Goal: Information Seeking & Learning: Learn about a topic

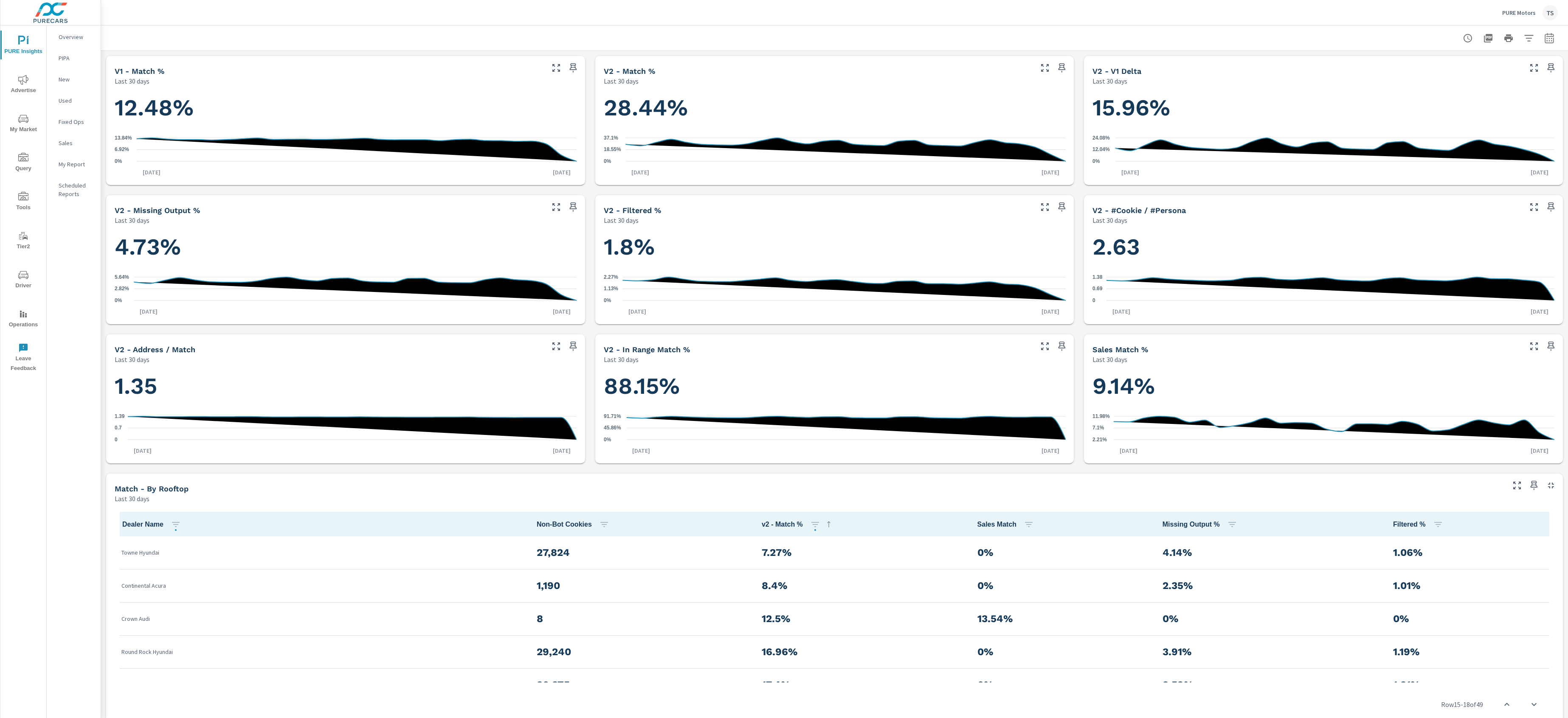
scroll to position [458, 0]
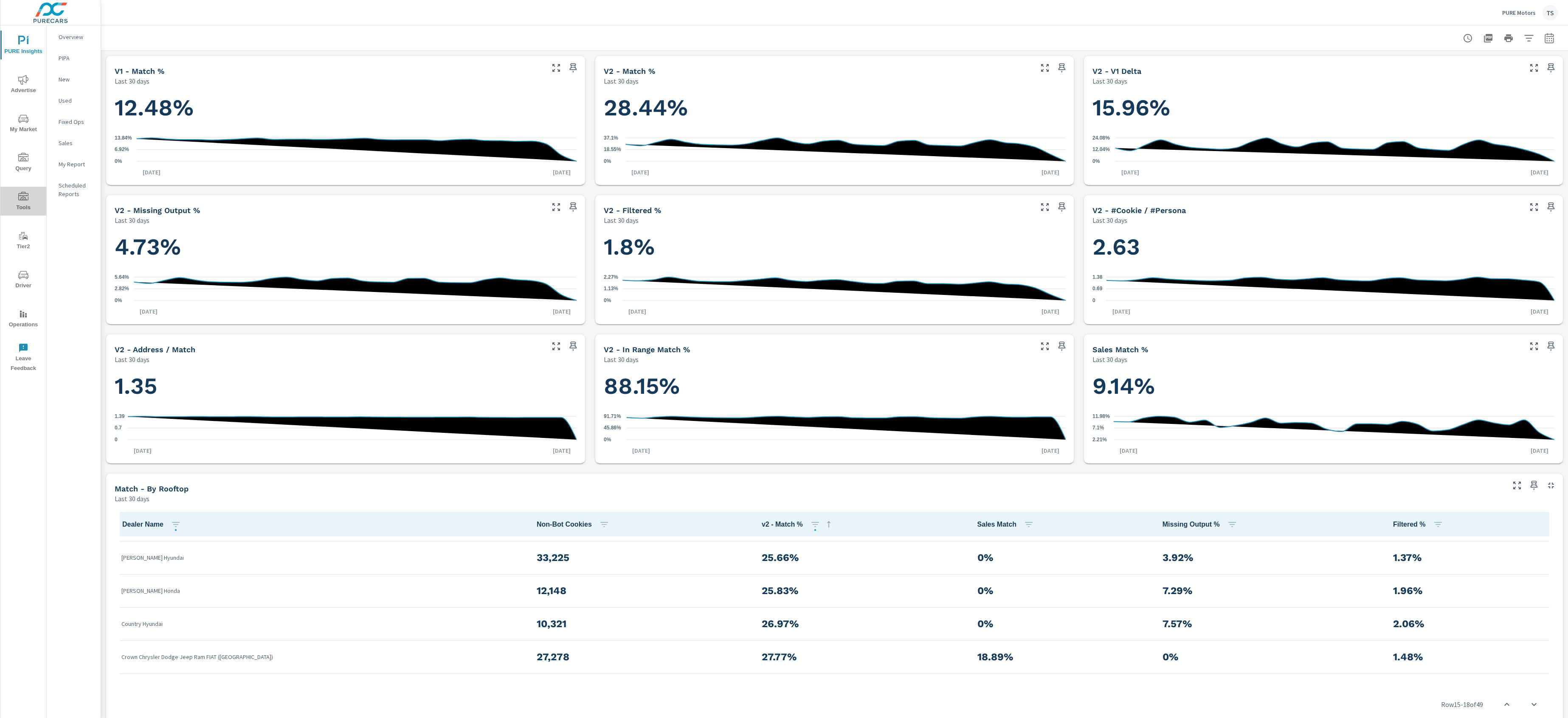
click at [27, 197] on icon "nav menu" at bounding box center [22, 197] width 10 height 10
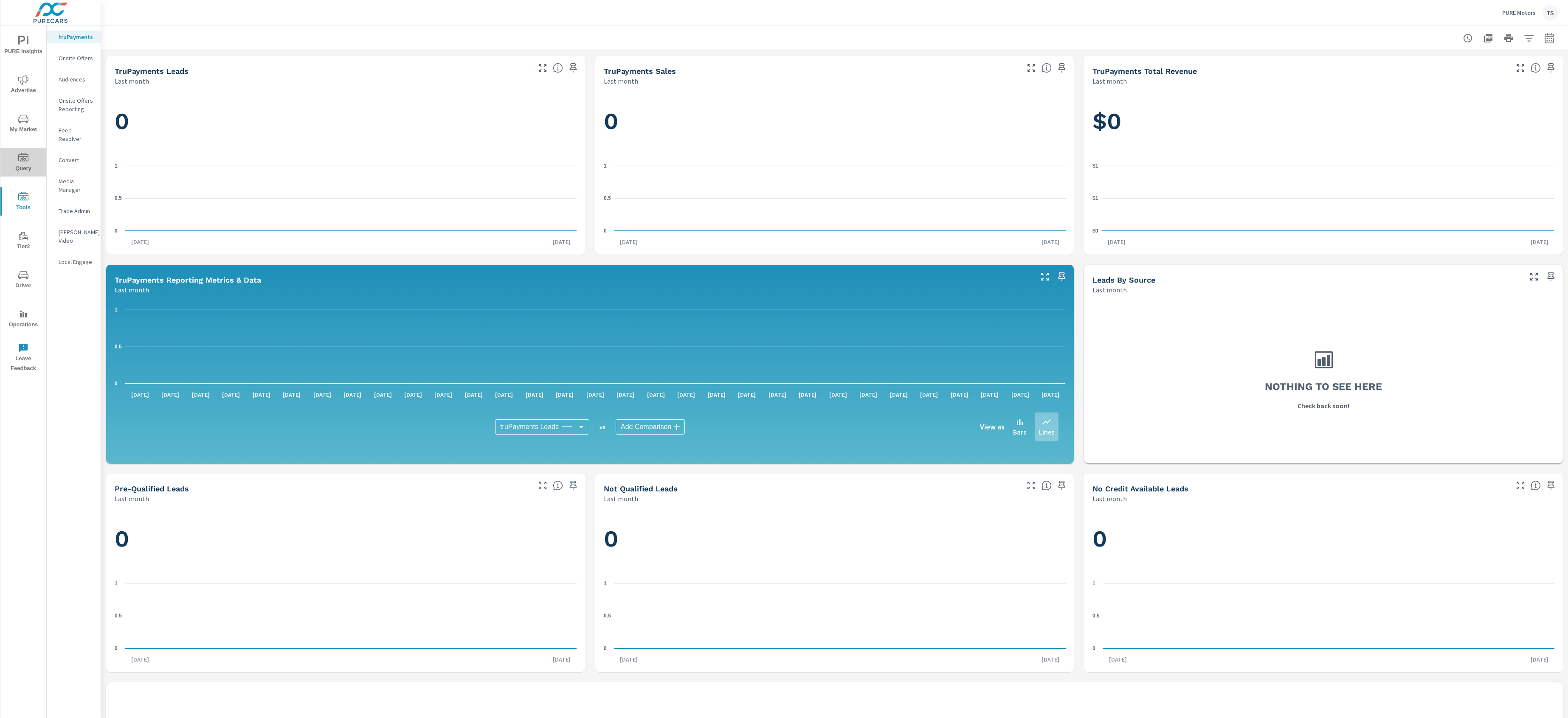
click at [20, 171] on span "Query" at bounding box center [22, 162] width 40 height 21
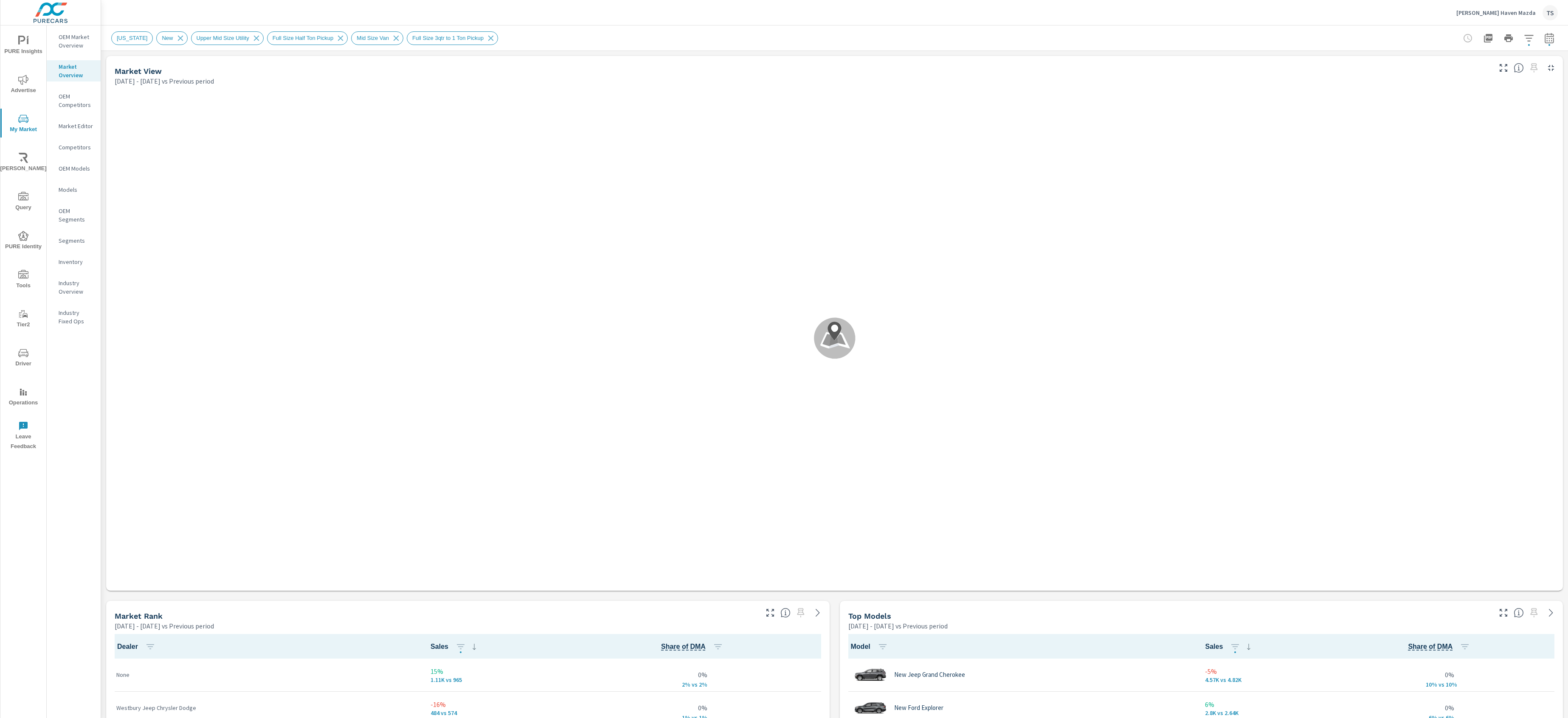
click at [1530, 37] on icon "button" at bounding box center [1528, 38] width 10 height 10
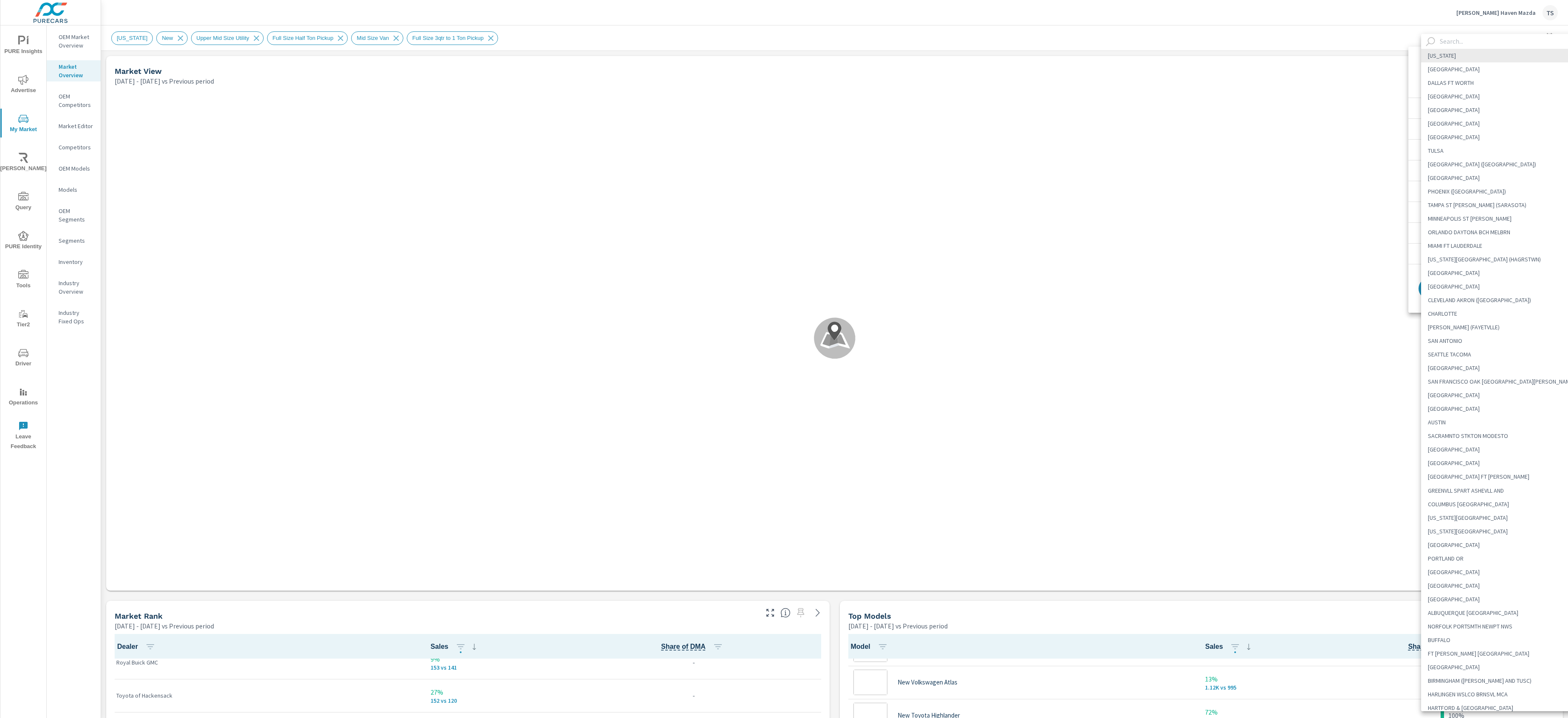
click at [1514, 70] on body "PURE Insights Advertise My Market Riley AI Query PURE Identity Tools Tier2 Driv…" at bounding box center [784, 359] width 1568 height 718
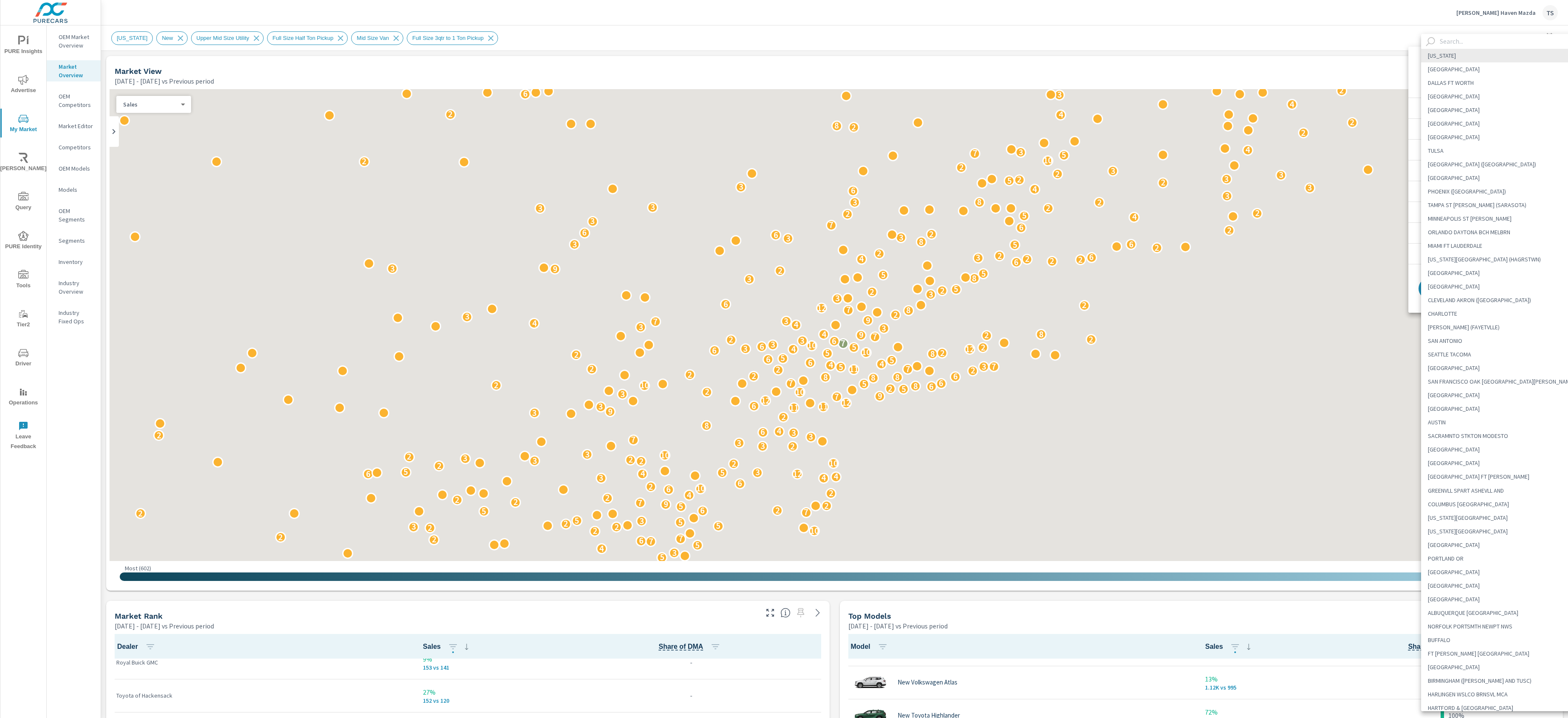
click at [1500, 39] on input "text" at bounding box center [1509, 41] width 145 height 15
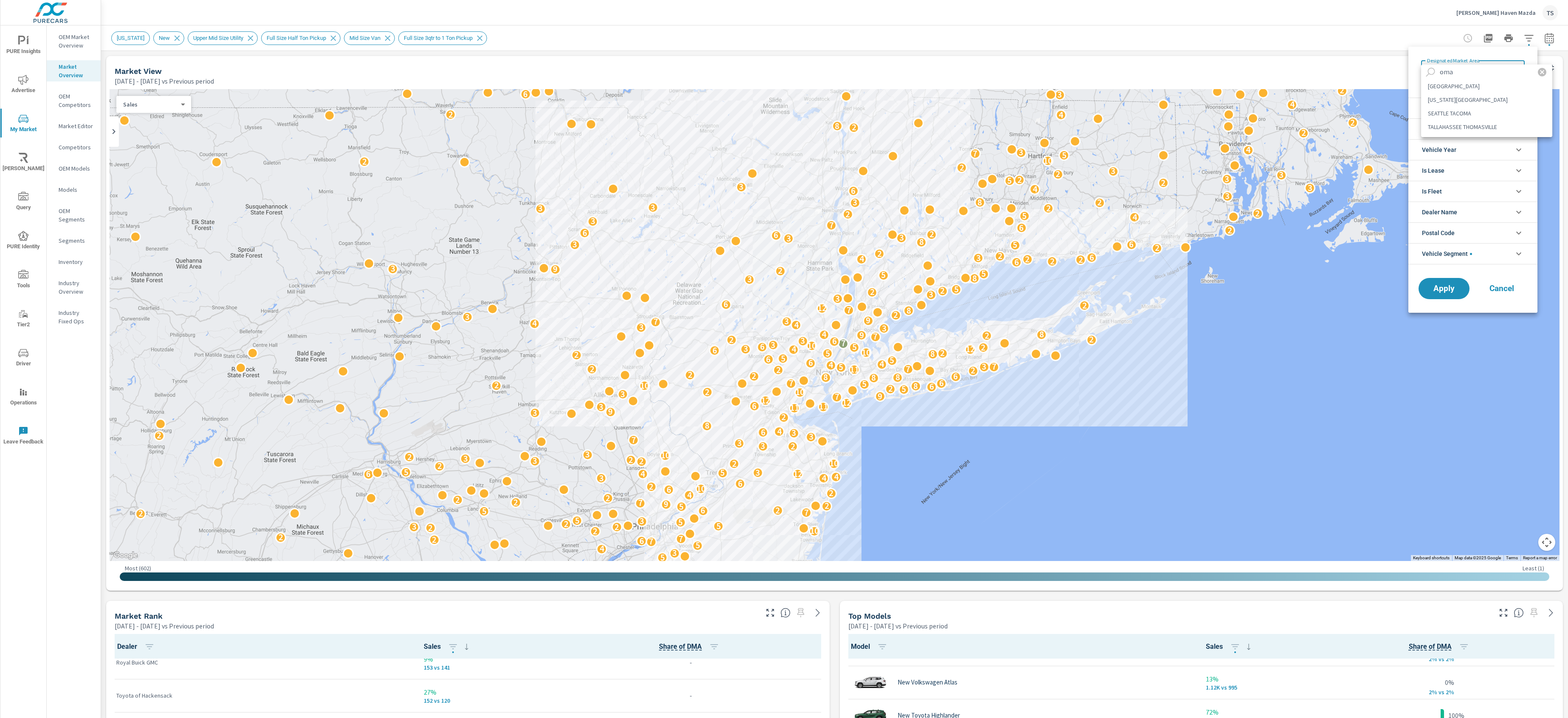
type input "oma"
click at [1481, 92] on li "OMAHA" at bounding box center [1486, 85] width 131 height 13
type Area "OMAHA"
click at [1442, 293] on button "Apply" at bounding box center [1443, 288] width 53 height 22
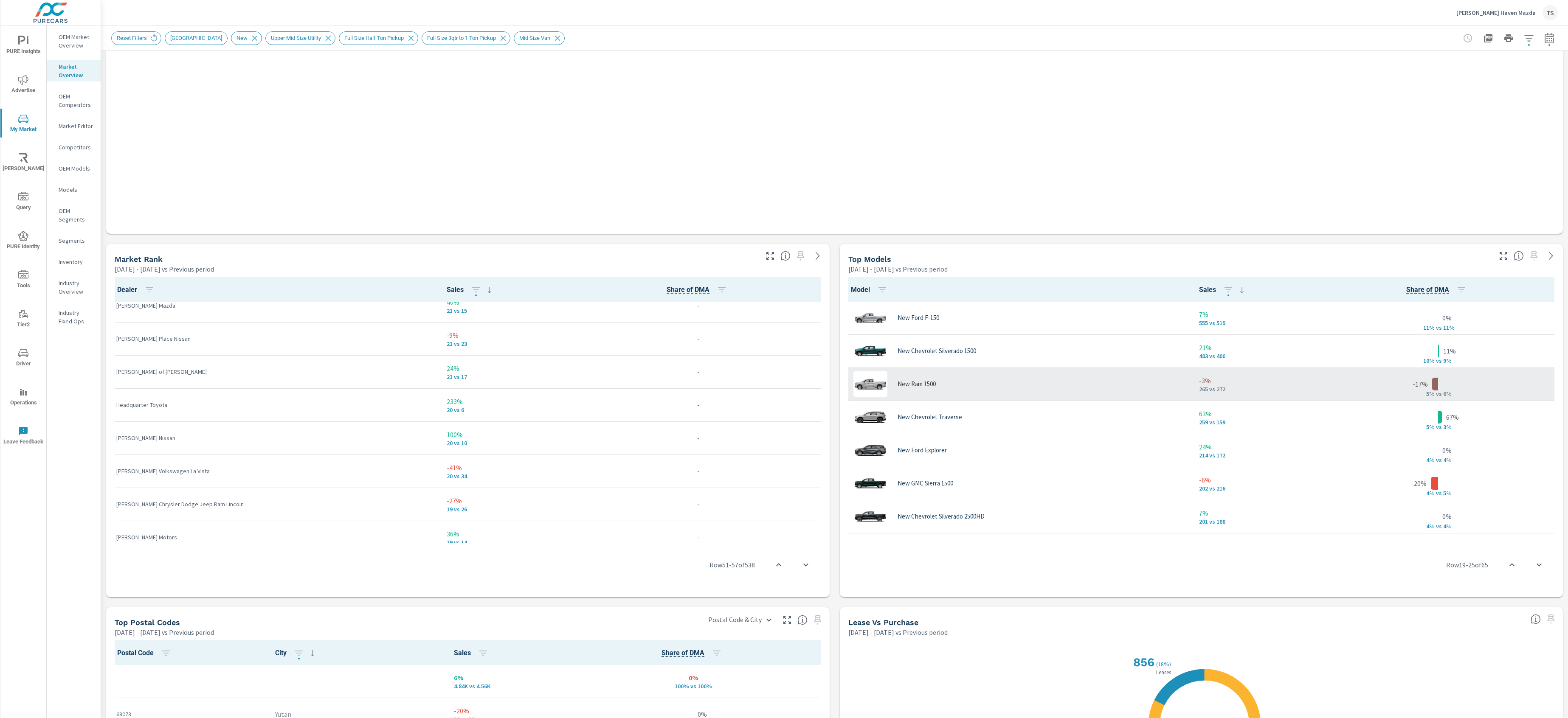
scroll to position [7, 0]
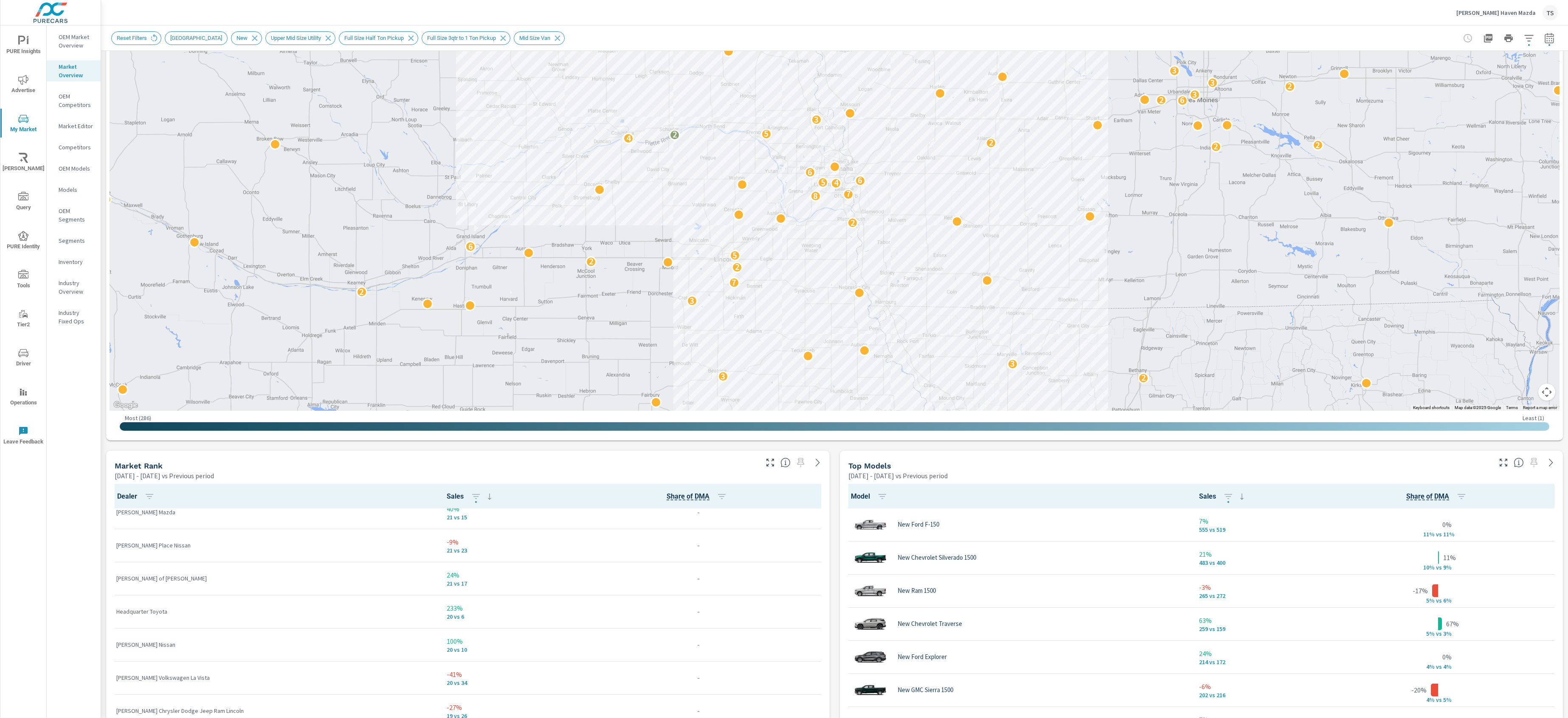
scroll to position [167, 0]
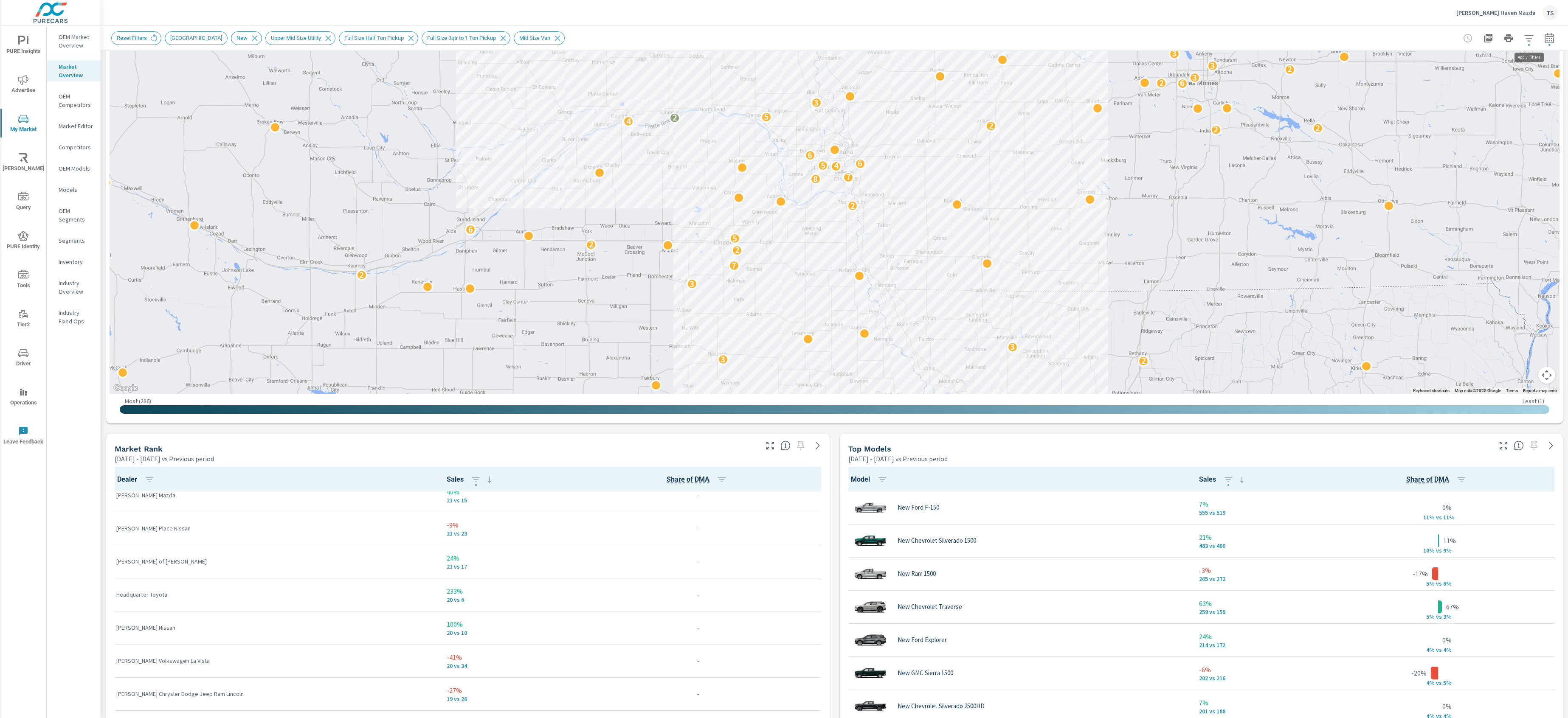
click at [1536, 34] on button "button" at bounding box center [1528, 38] width 17 height 17
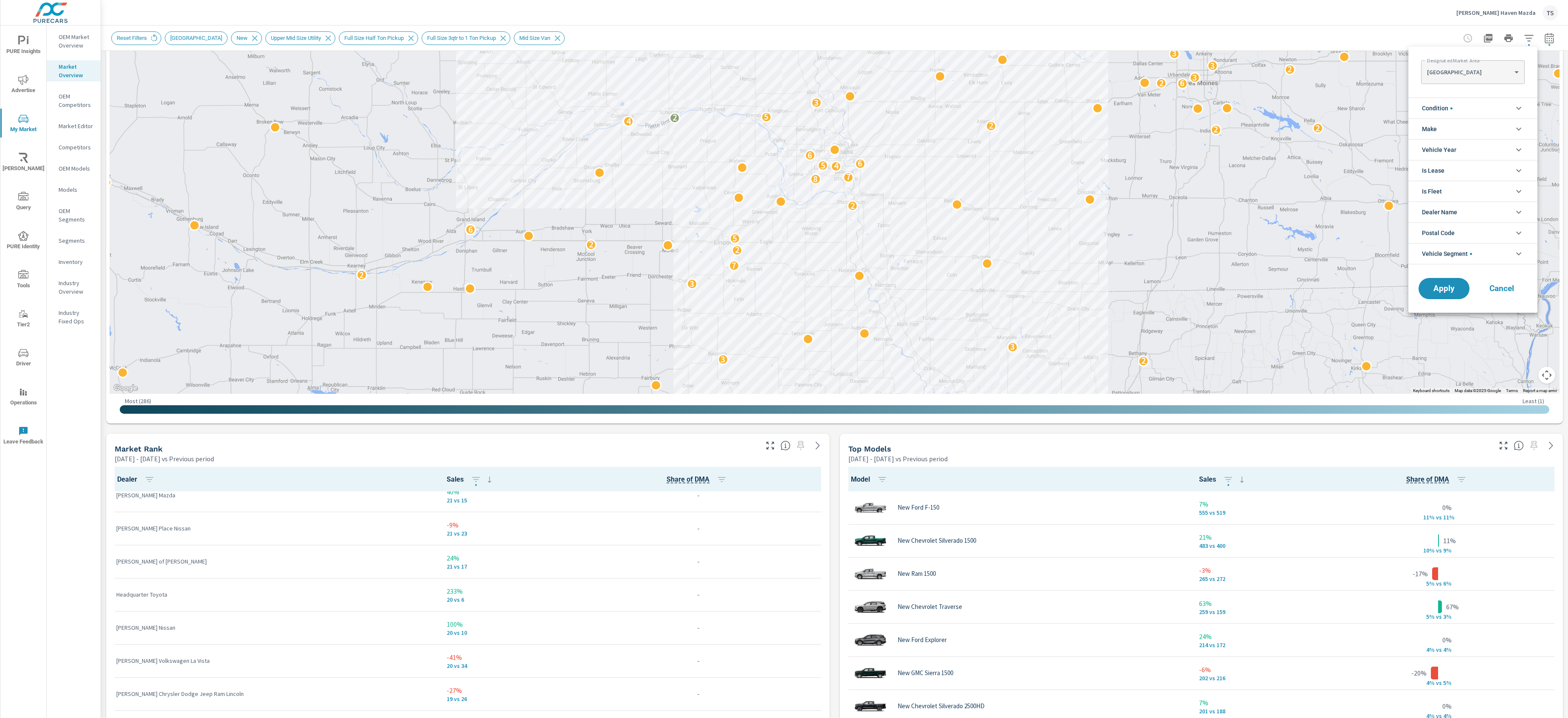
scroll to position [85, 0]
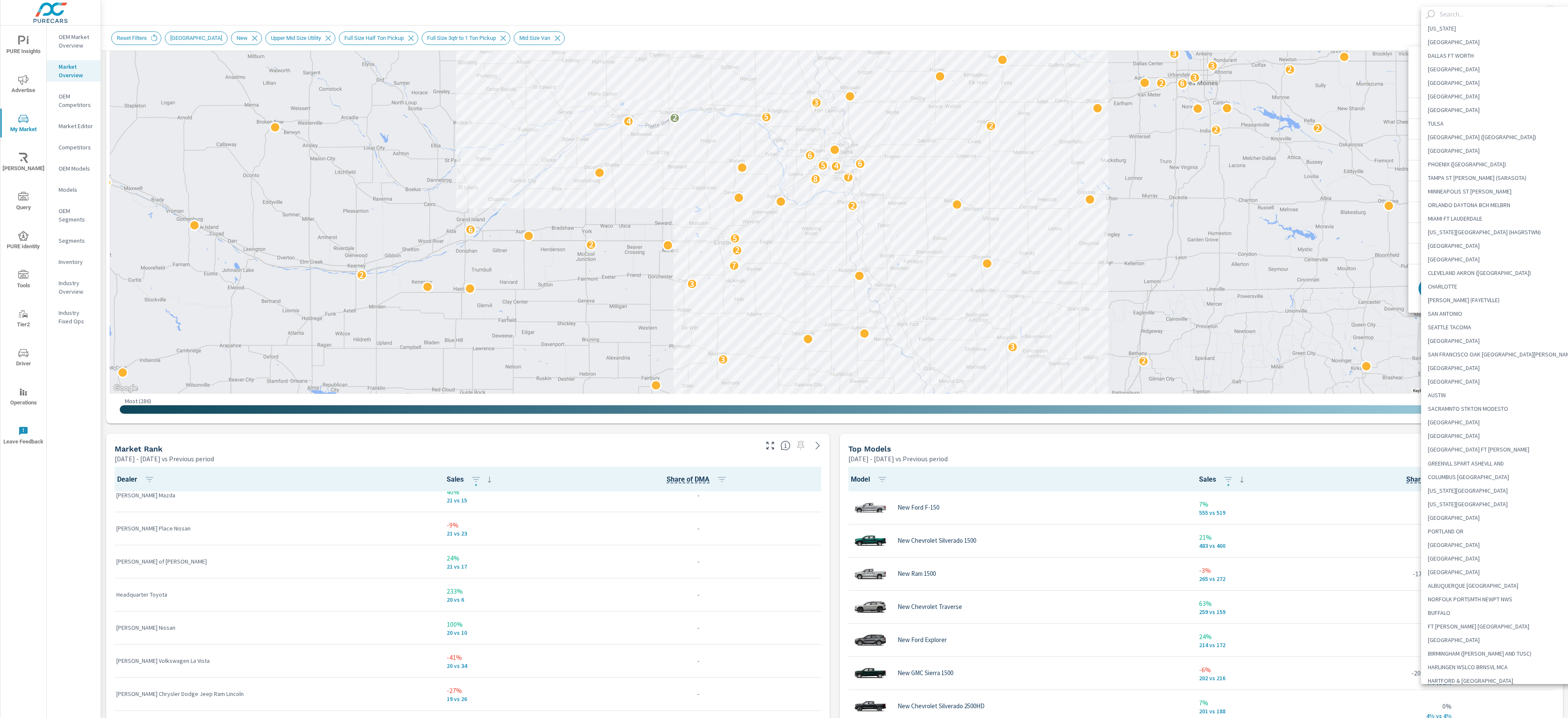
click at [1508, 69] on body "PURE Insights Advertise My Market Riley AI Query PURE Identity Tools Tier2 Driv…" at bounding box center [784, 359] width 1568 height 718
click at [1494, 20] on input "text" at bounding box center [1509, 14] width 145 height 15
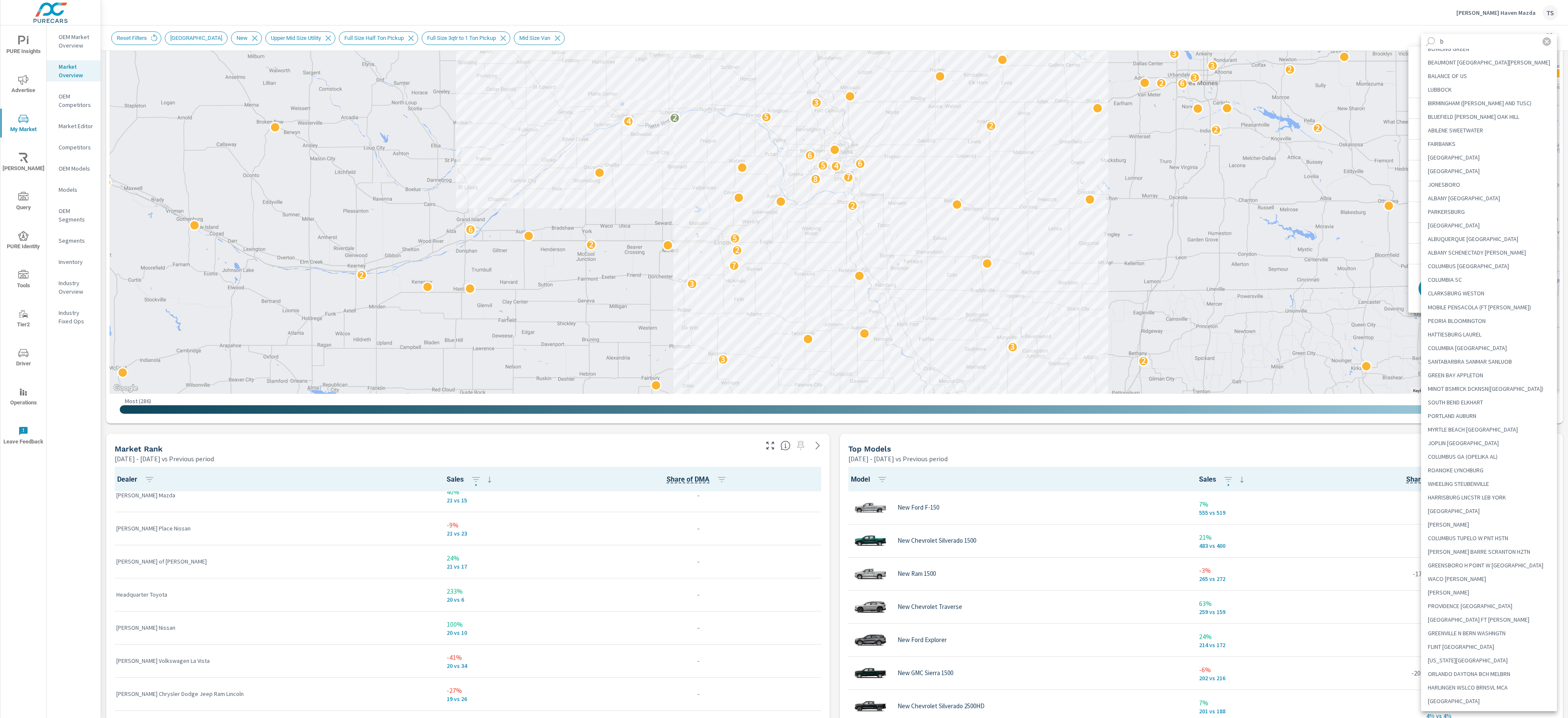
scroll to position [0, 0]
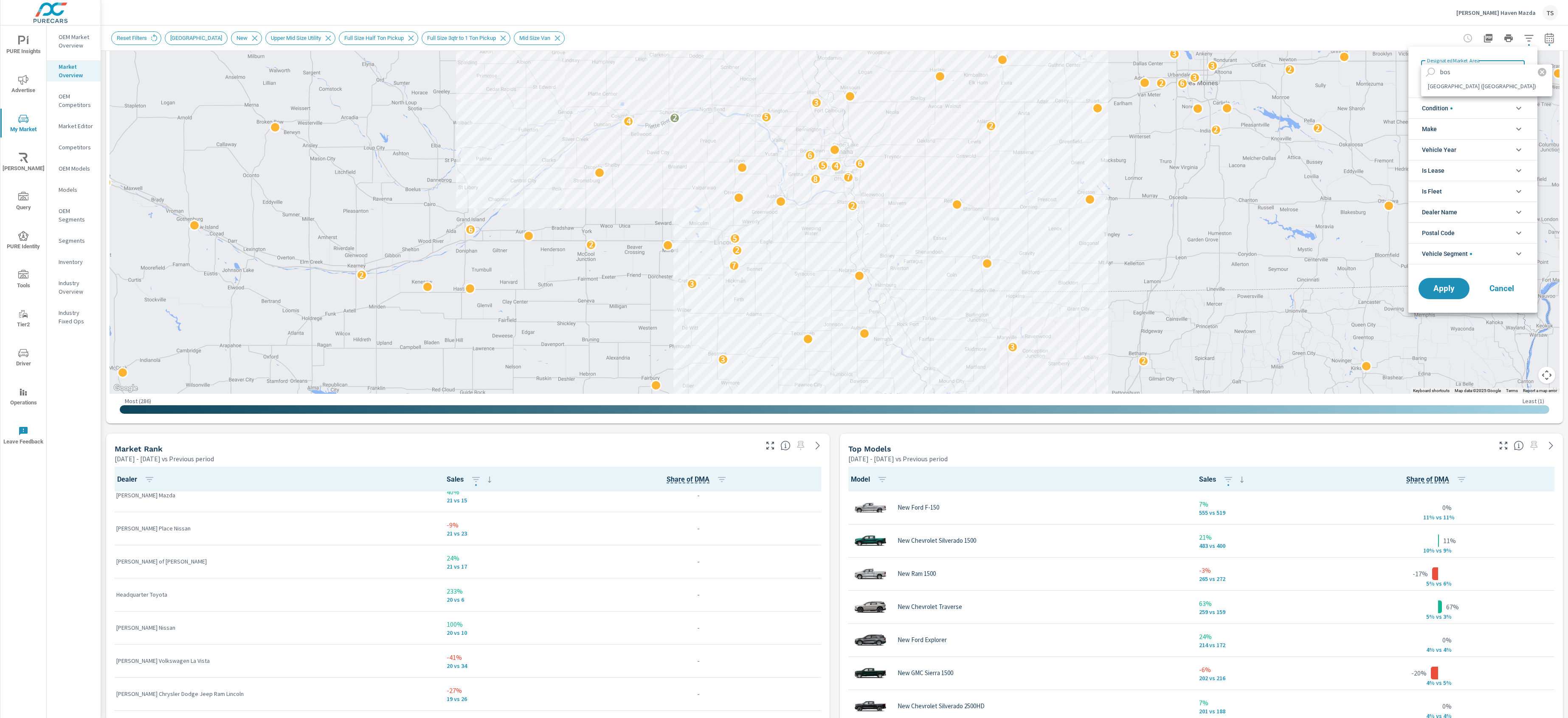
type input "bos"
click at [1482, 86] on li "BOSTON (MANCHESTER)" at bounding box center [1486, 85] width 131 height 13
type Area "BOSTON (MANCHESTER)"
click at [1447, 286] on span "Apply" at bounding box center [1443, 288] width 35 height 8
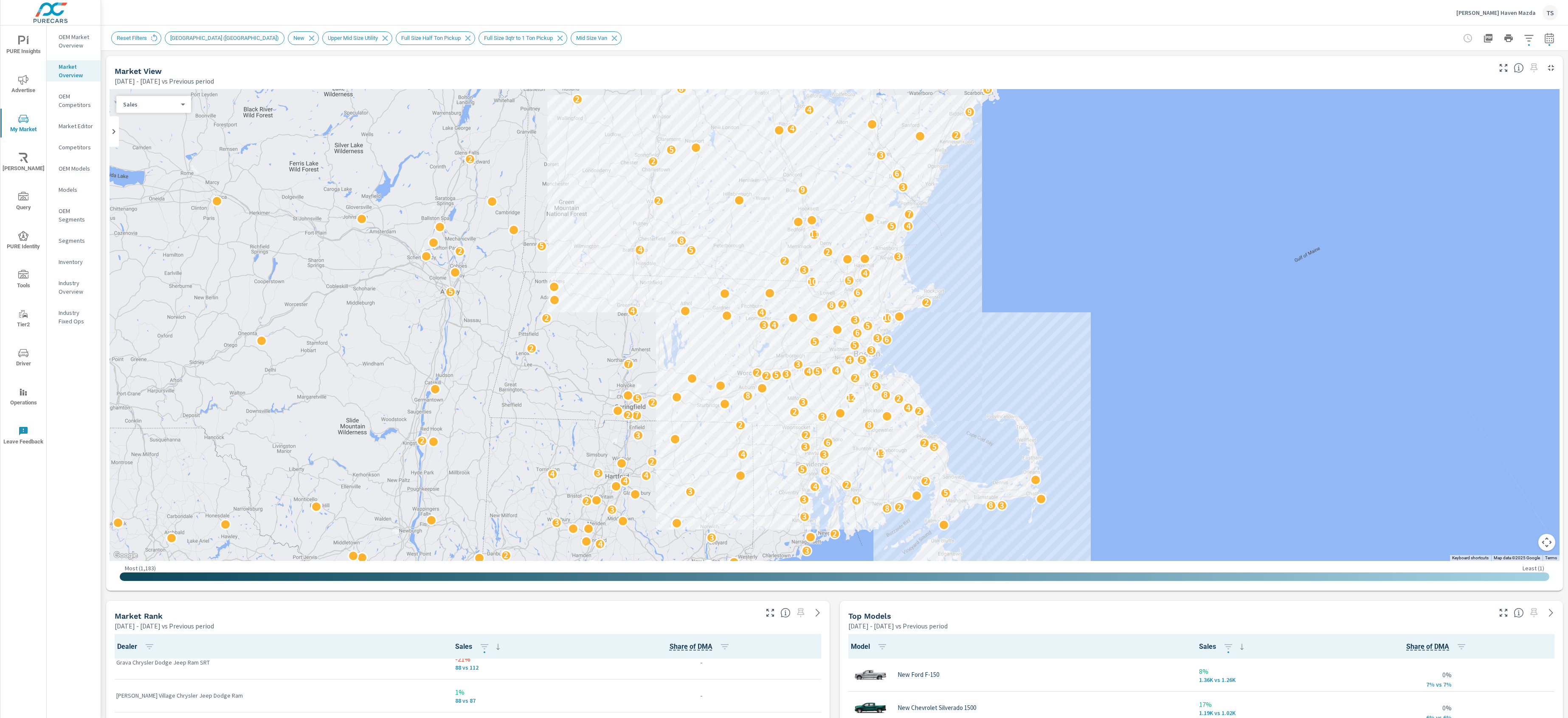
click at [1528, 43] on button "button" at bounding box center [1528, 38] width 17 height 17
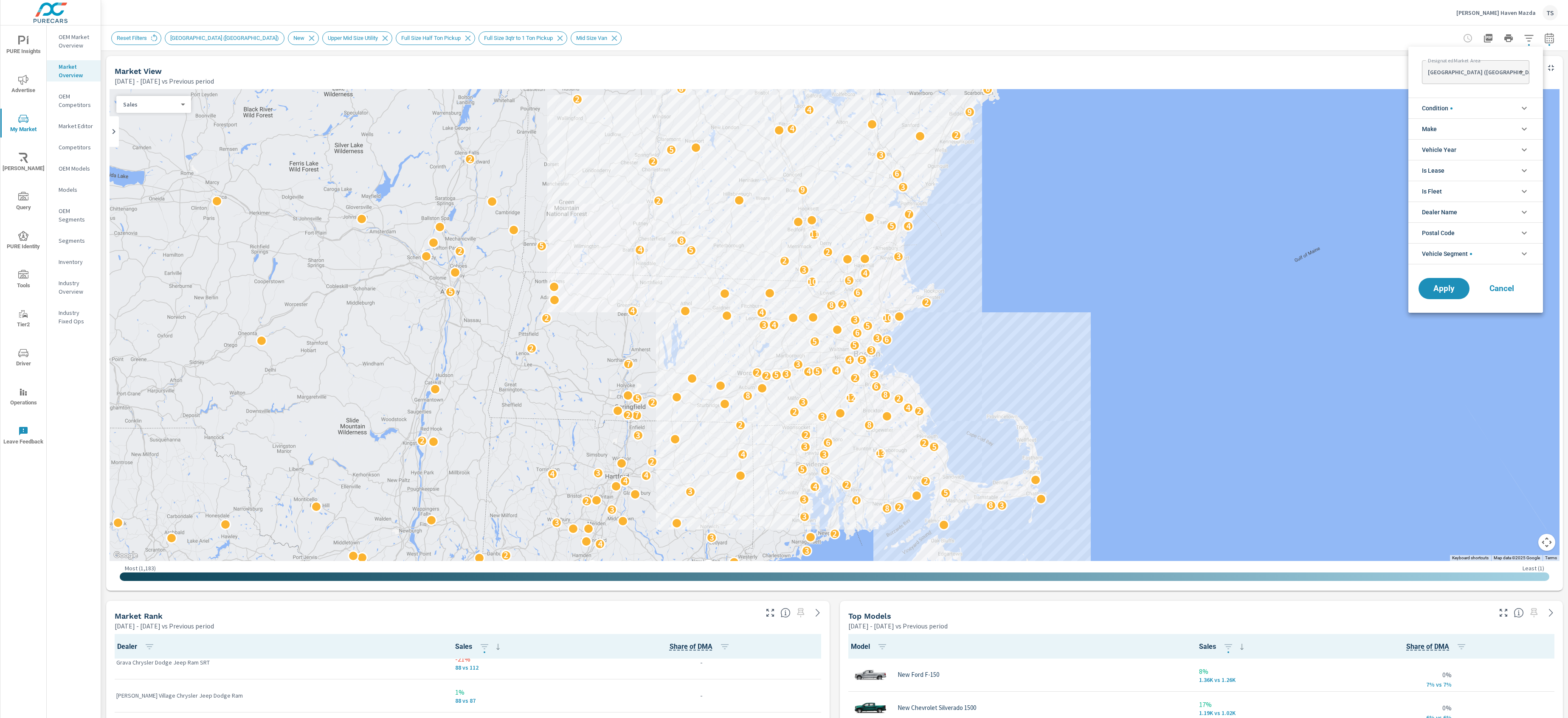
scroll to position [85, 0]
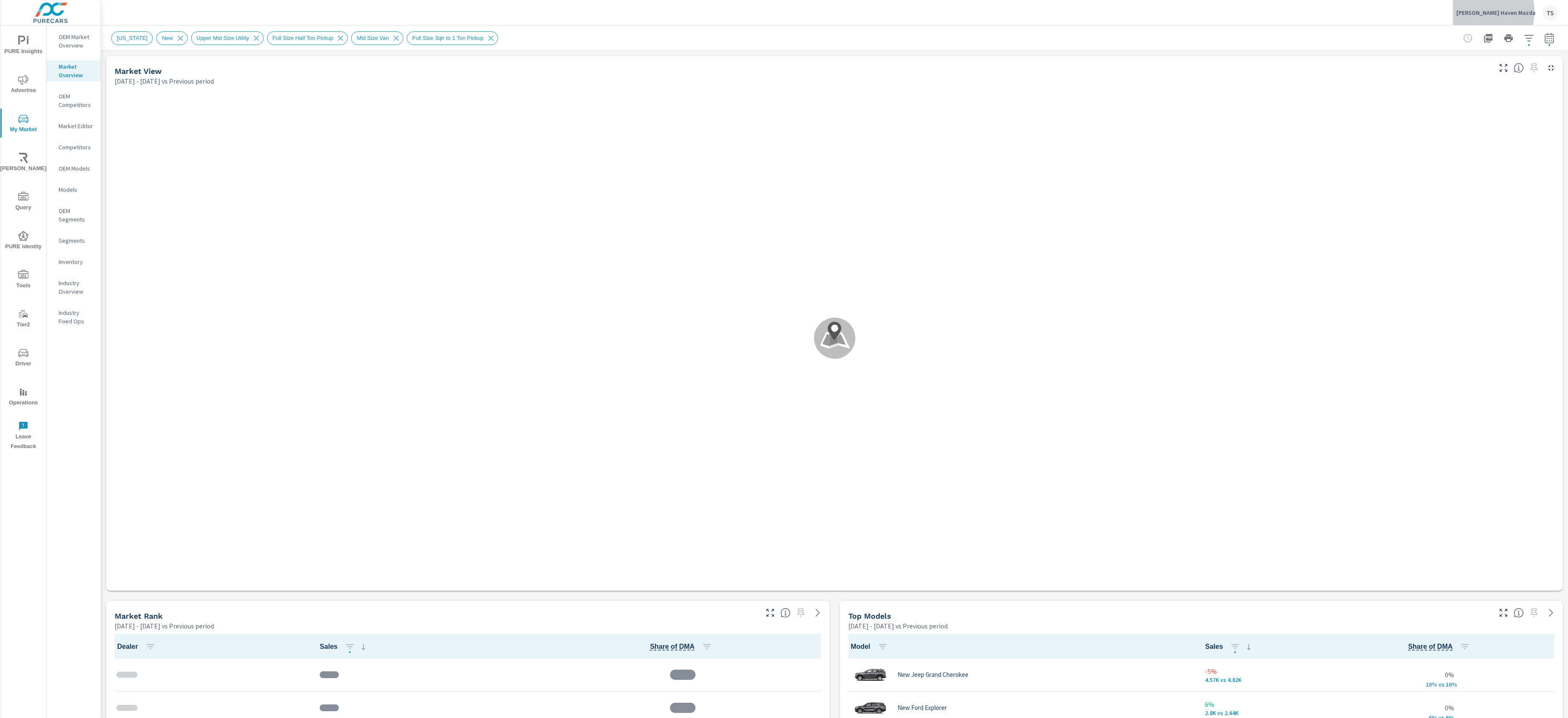
click at [1504, 12] on p "[PERSON_NAME] Haven Mazda" at bounding box center [1495, 13] width 79 height 8
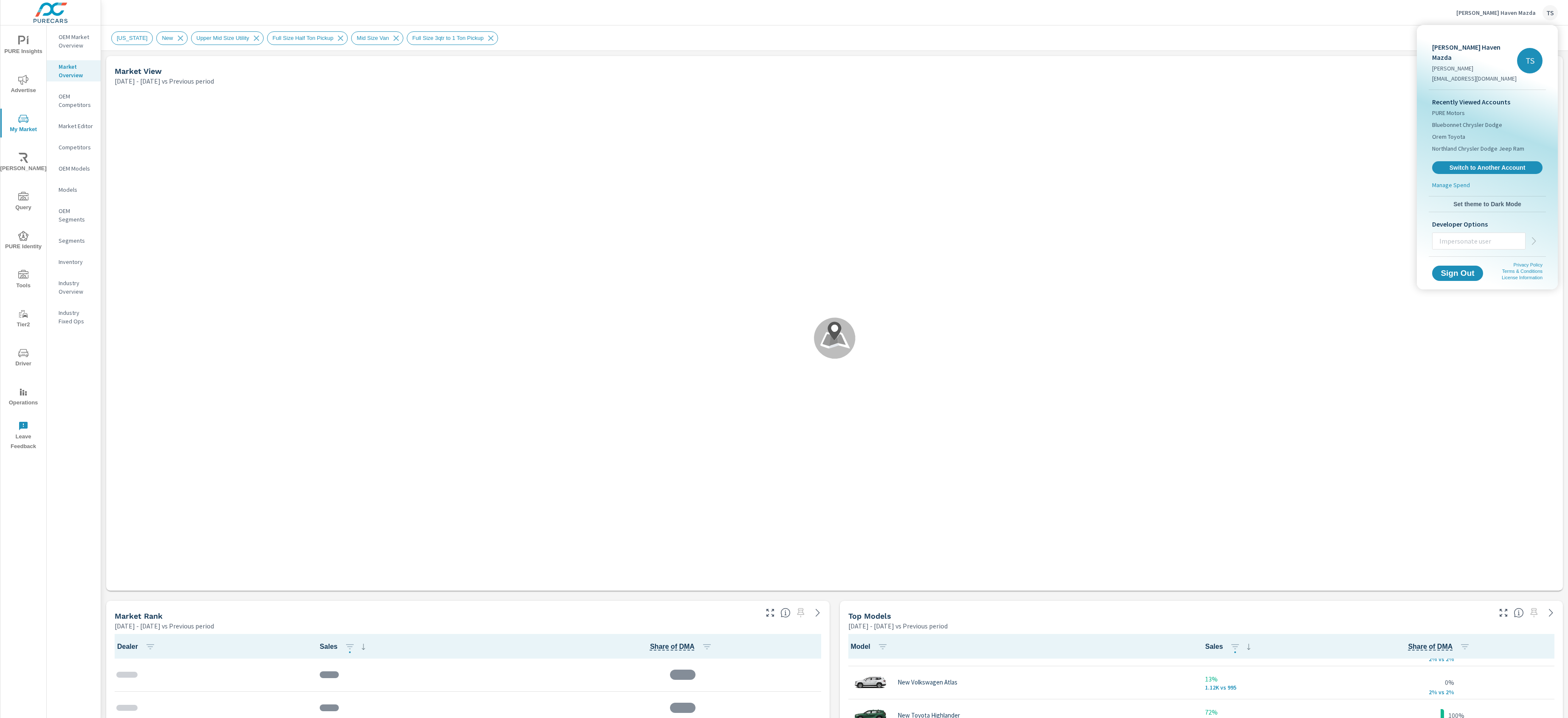
drag, startPoint x: 1169, startPoint y: 154, endPoint x: 1352, endPoint y: 127, distance: 185.0
click at [1171, 153] on div at bounding box center [784, 359] width 1568 height 718
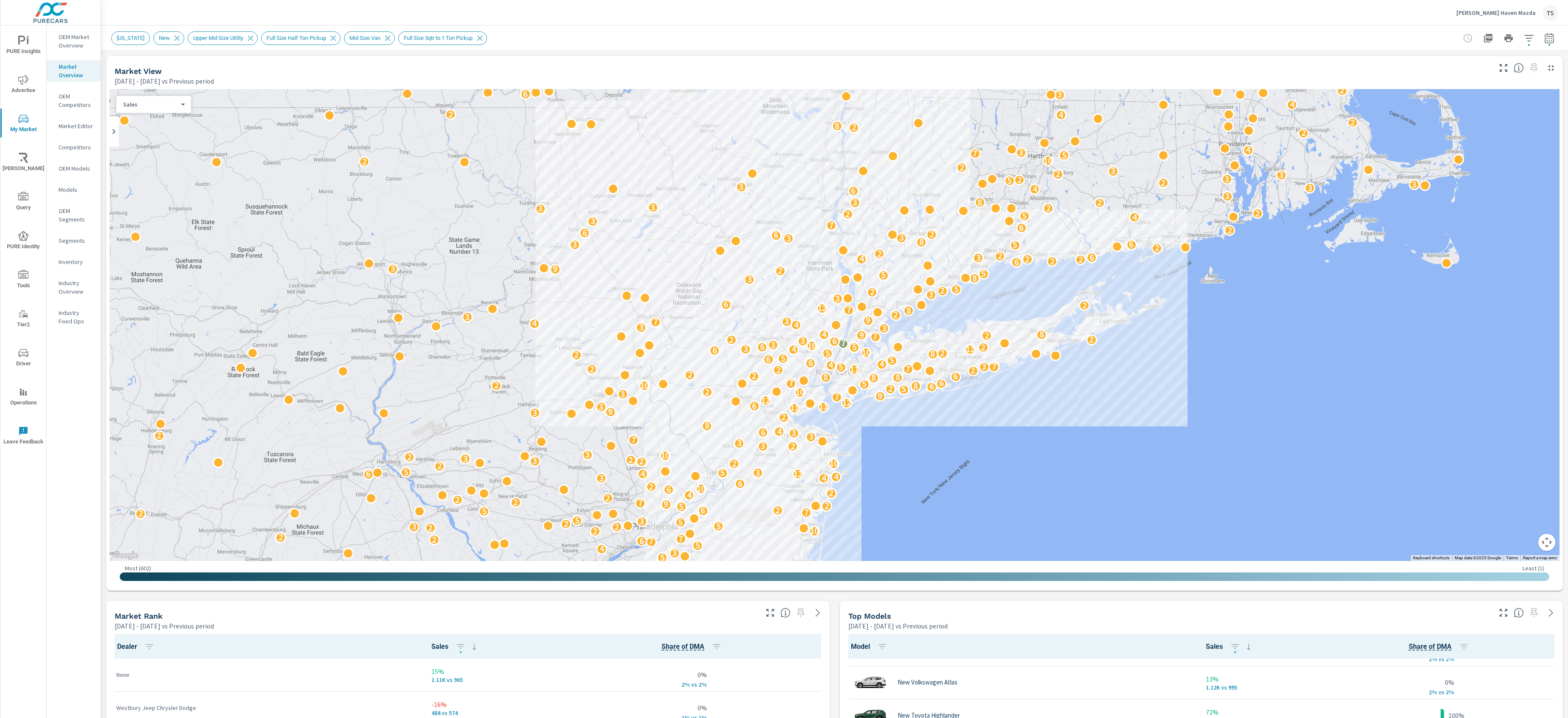
scroll to position [0, 0]
click at [1526, 33] on icon "button" at bounding box center [1528, 38] width 10 height 10
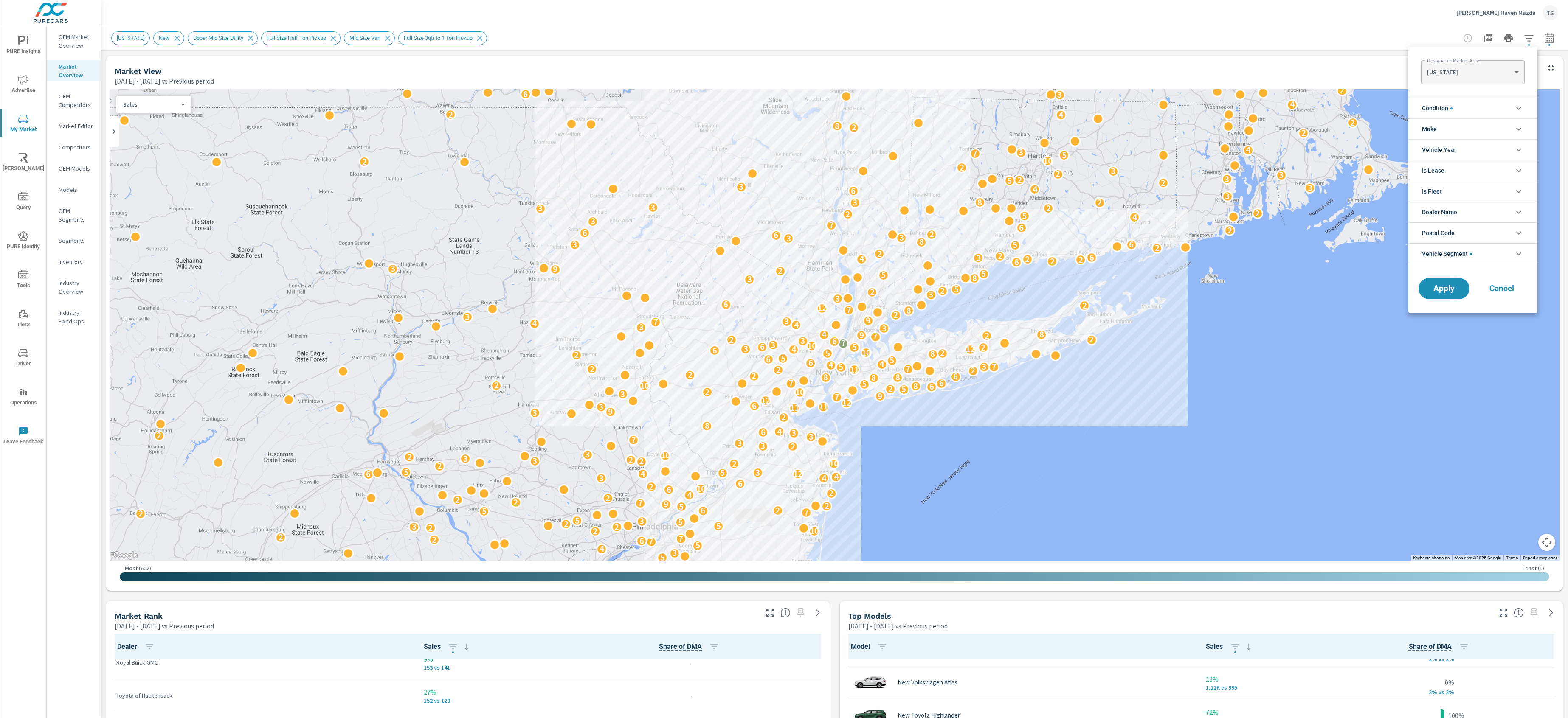
scroll to position [39, 0]
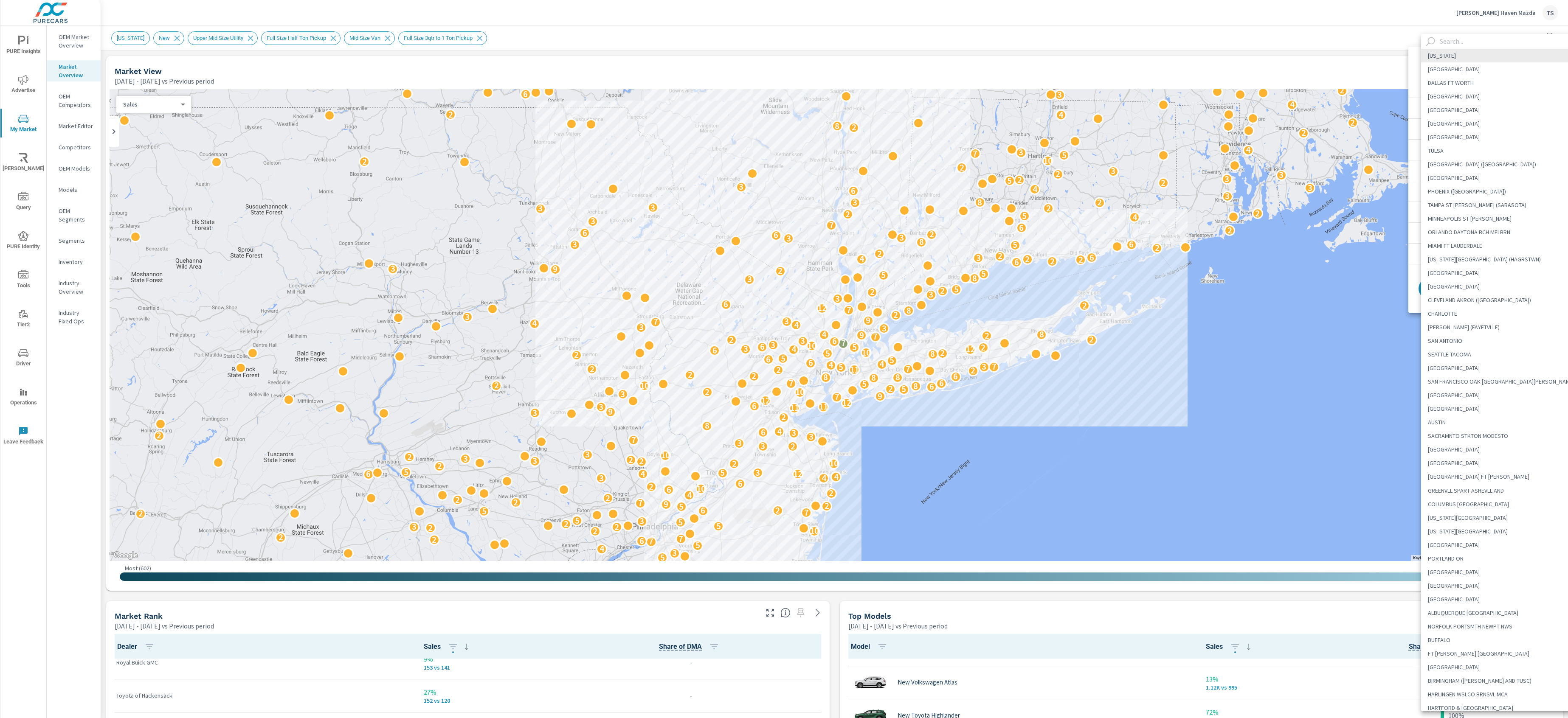
click at [1504, 66] on body "PURE Insights Advertise My Market Riley AI Query PURE Identity Tools Tier2 Driv…" at bounding box center [784, 359] width 1568 height 718
click at [1441, 39] on input "text" at bounding box center [1509, 41] width 145 height 15
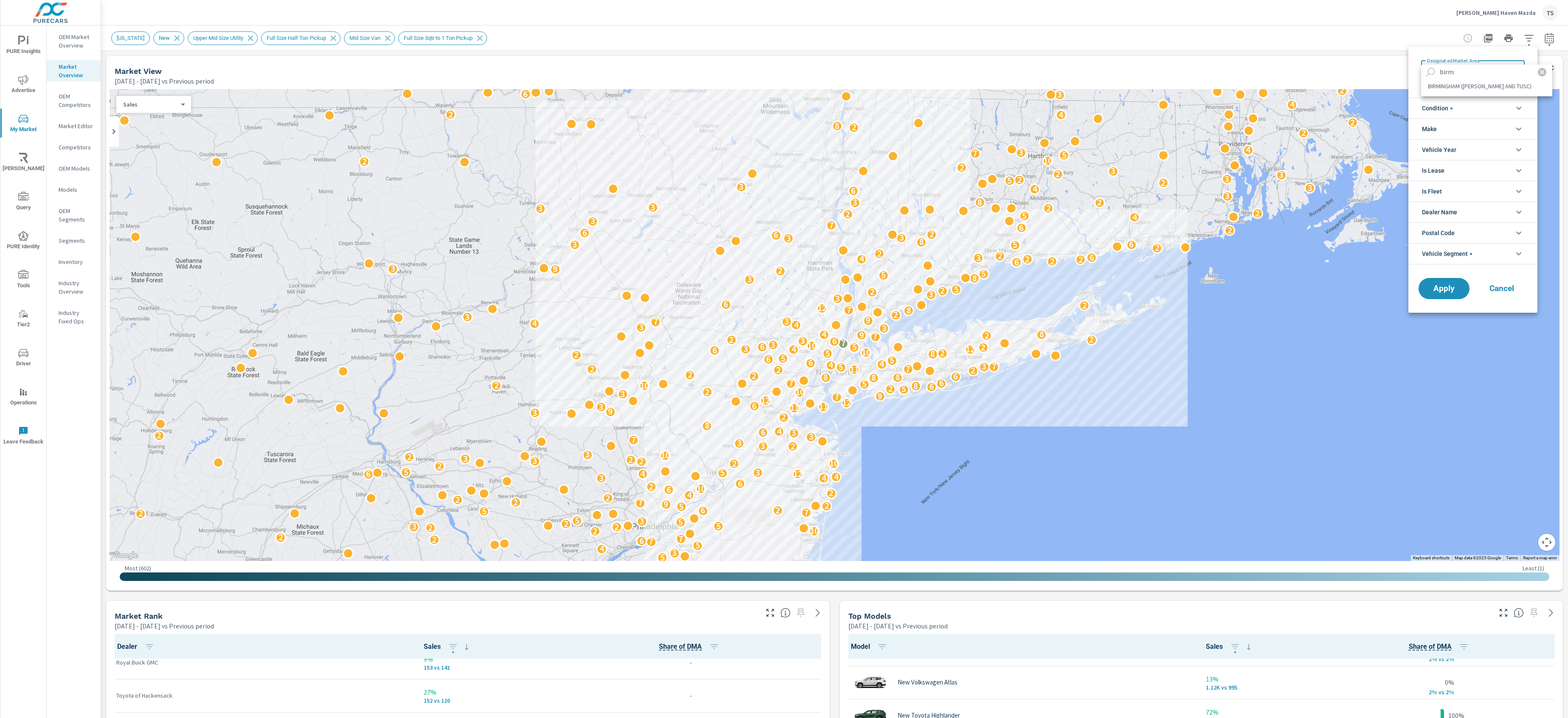
type input "birm"
click at [1467, 93] on ul "birm BIRMINGHAM (ANN AND TUSC)" at bounding box center [1486, 80] width 131 height 31
click at [1468, 82] on li "BIRMINGHAM (ANN AND TUSC)" at bounding box center [1486, 85] width 131 height 13
type Area "BIRMINGHAM (ANN AND TUSC)"
click at [1444, 288] on span "Apply" at bounding box center [1443, 288] width 35 height 8
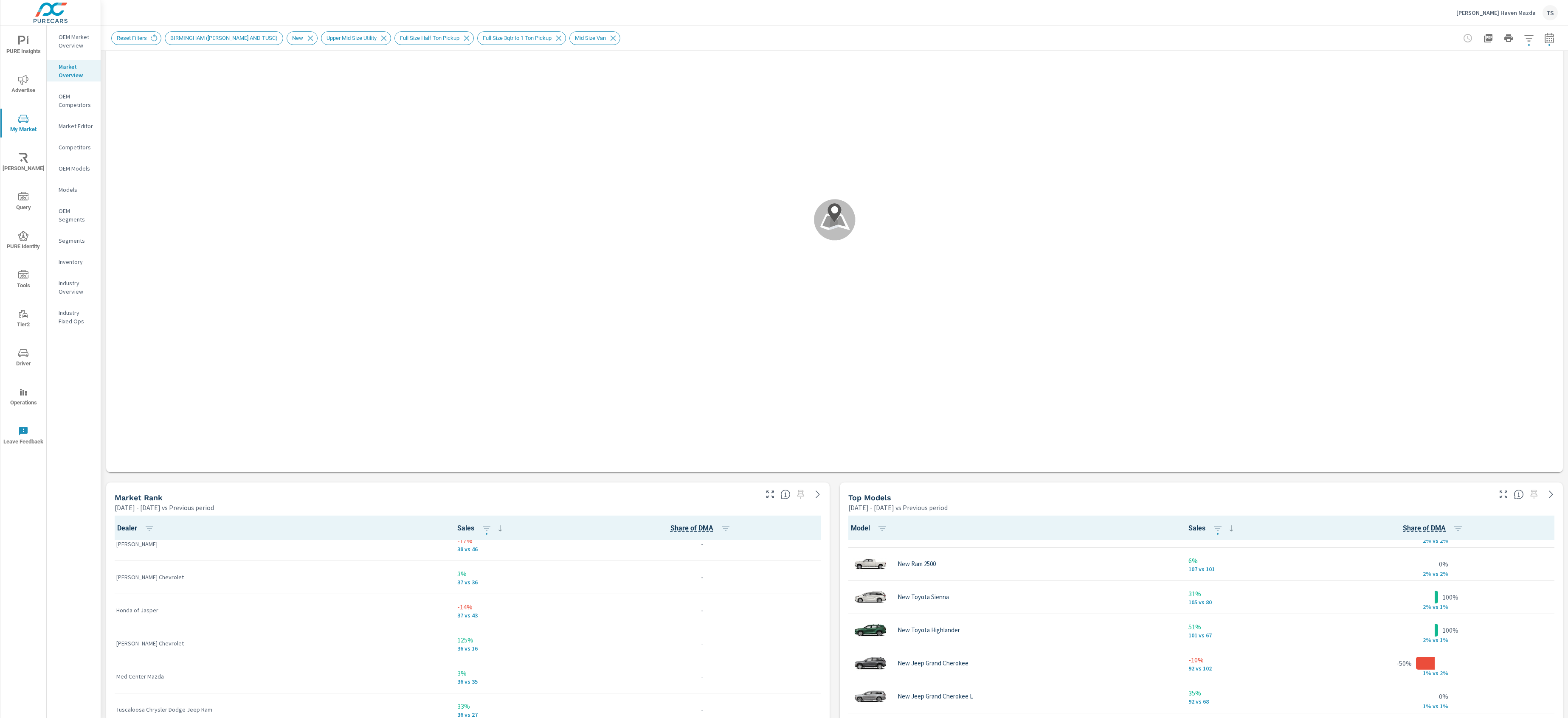
scroll to position [124, 0]
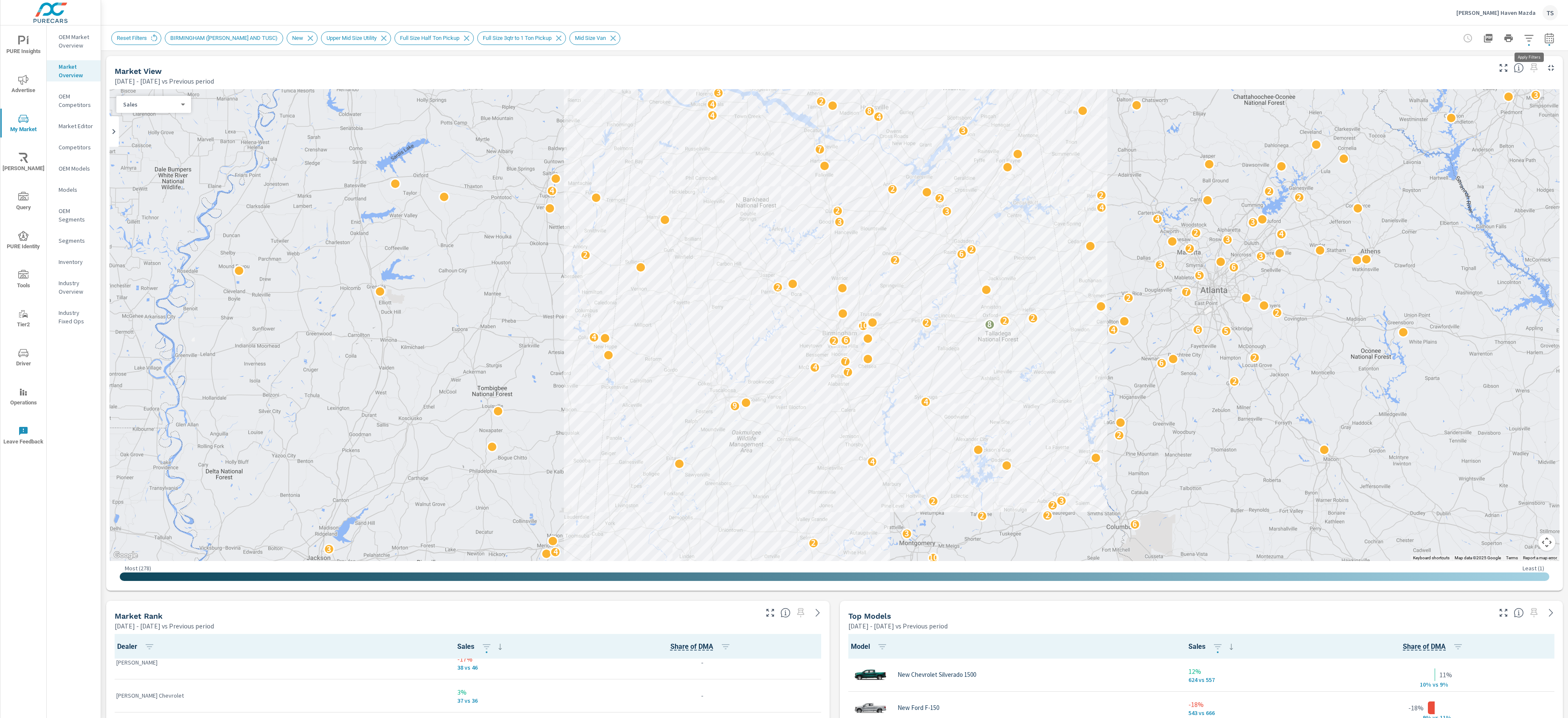
click at [1531, 35] on icon "button" at bounding box center [1528, 38] width 9 height 6
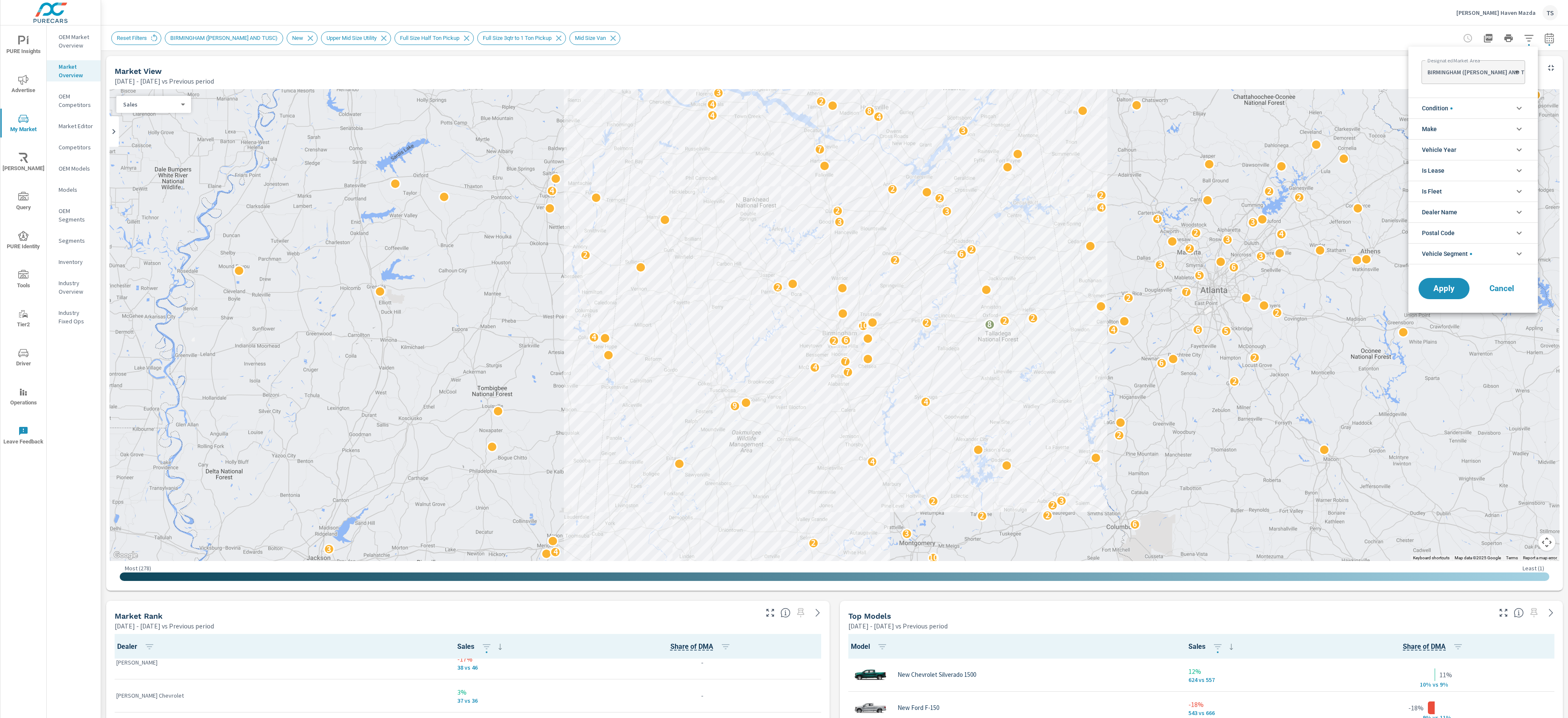
scroll to position [85, 0]
click at [1212, 566] on div at bounding box center [784, 359] width 1568 height 718
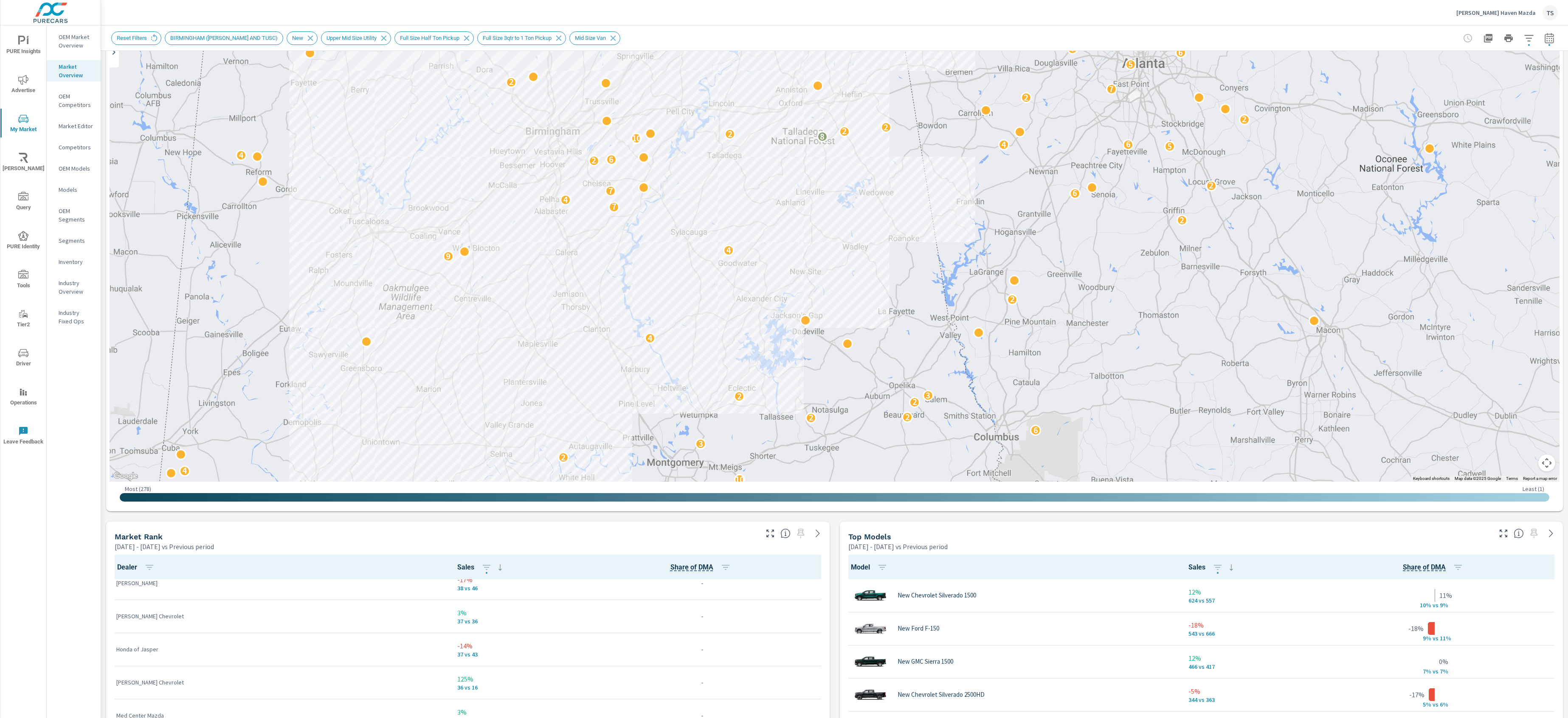
scroll to position [79, 0]
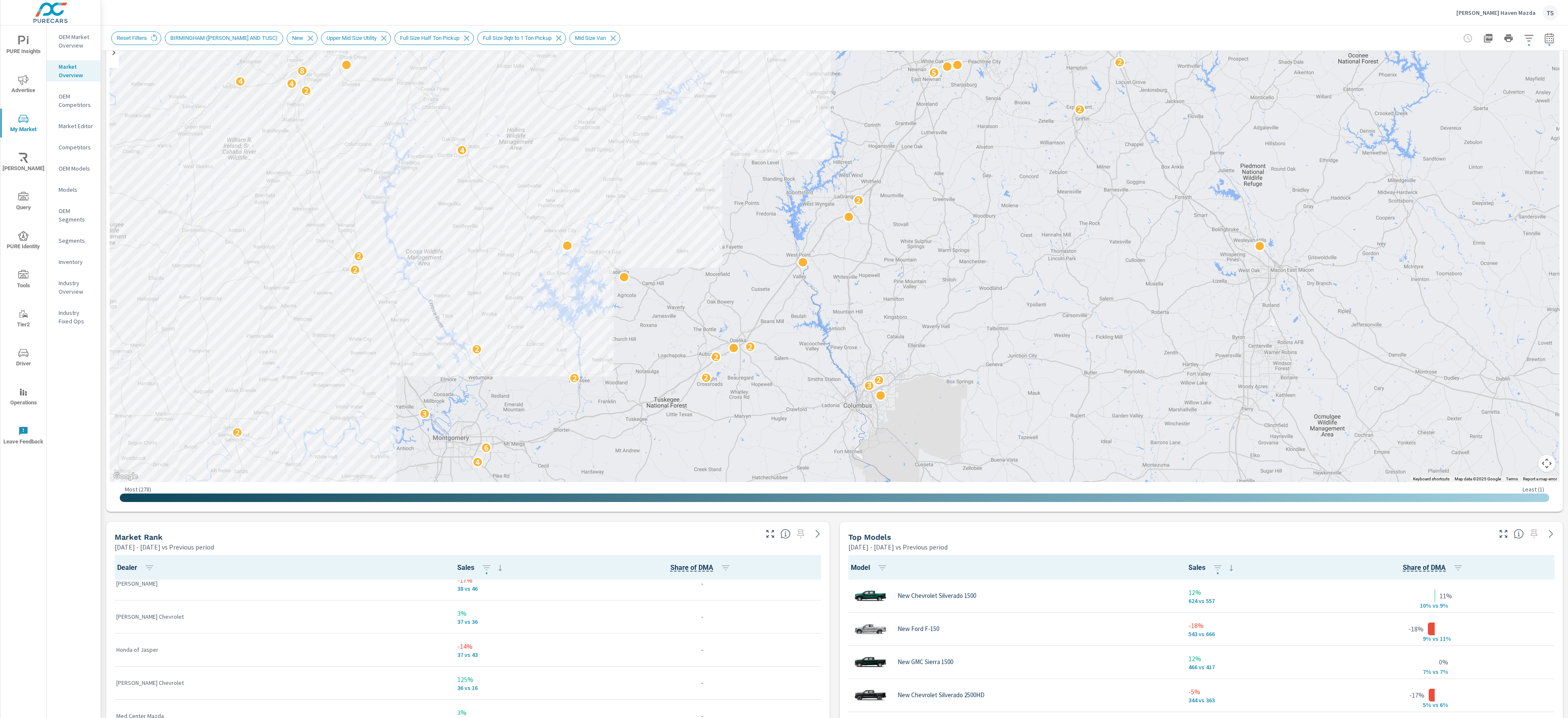
click at [1205, 520] on div "Market View Mar 01, 2025 - May 31, 2025 vs Previous period ← Move left → Move r…" at bounding box center [833, 652] width 1467 height 1362
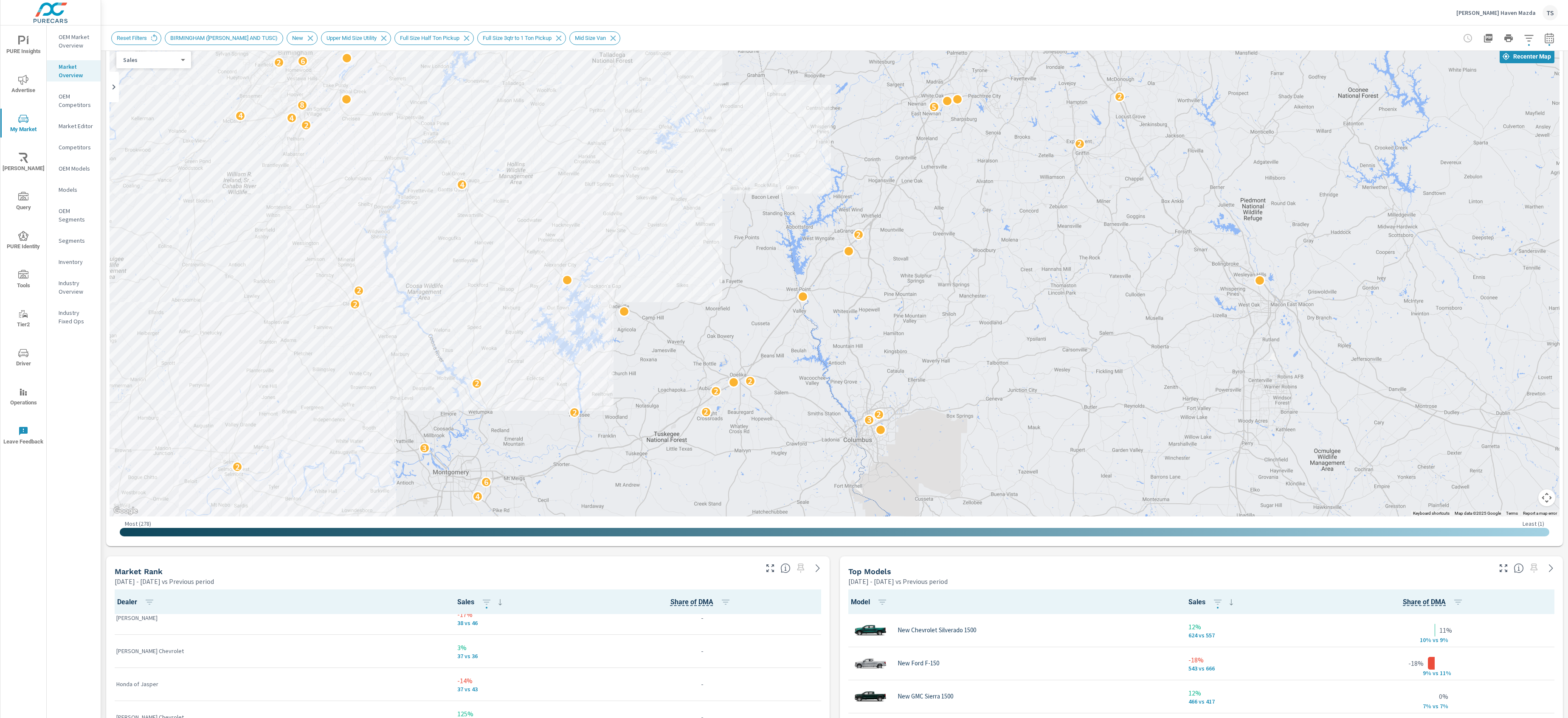
scroll to position [45, 0]
click at [1528, 13] on p "Smith Haven Mazda" at bounding box center [1495, 13] width 79 height 8
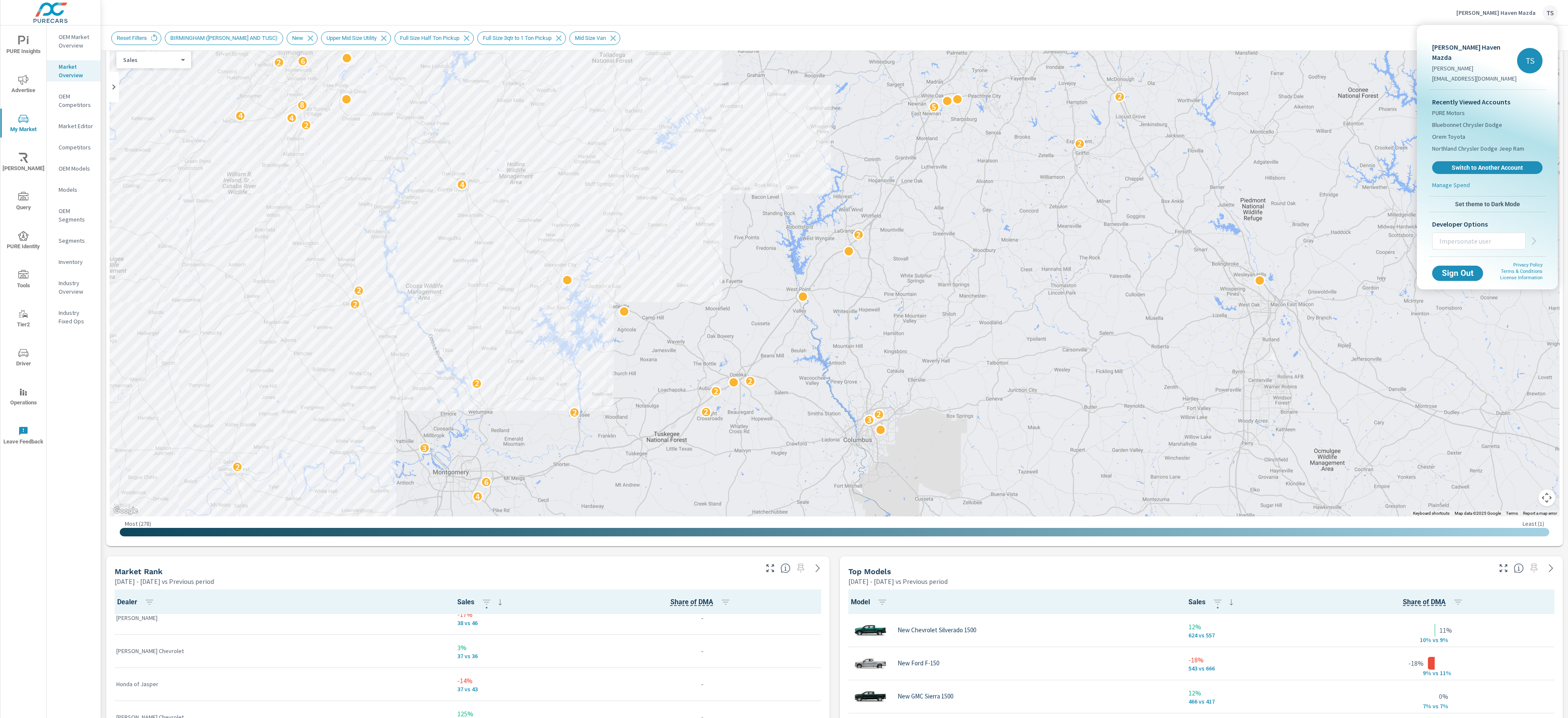
drag, startPoint x: 1328, startPoint y: 118, endPoint x: 1458, endPoint y: 86, distance: 133.9
click at [1329, 117] on div at bounding box center [784, 359] width 1568 height 718
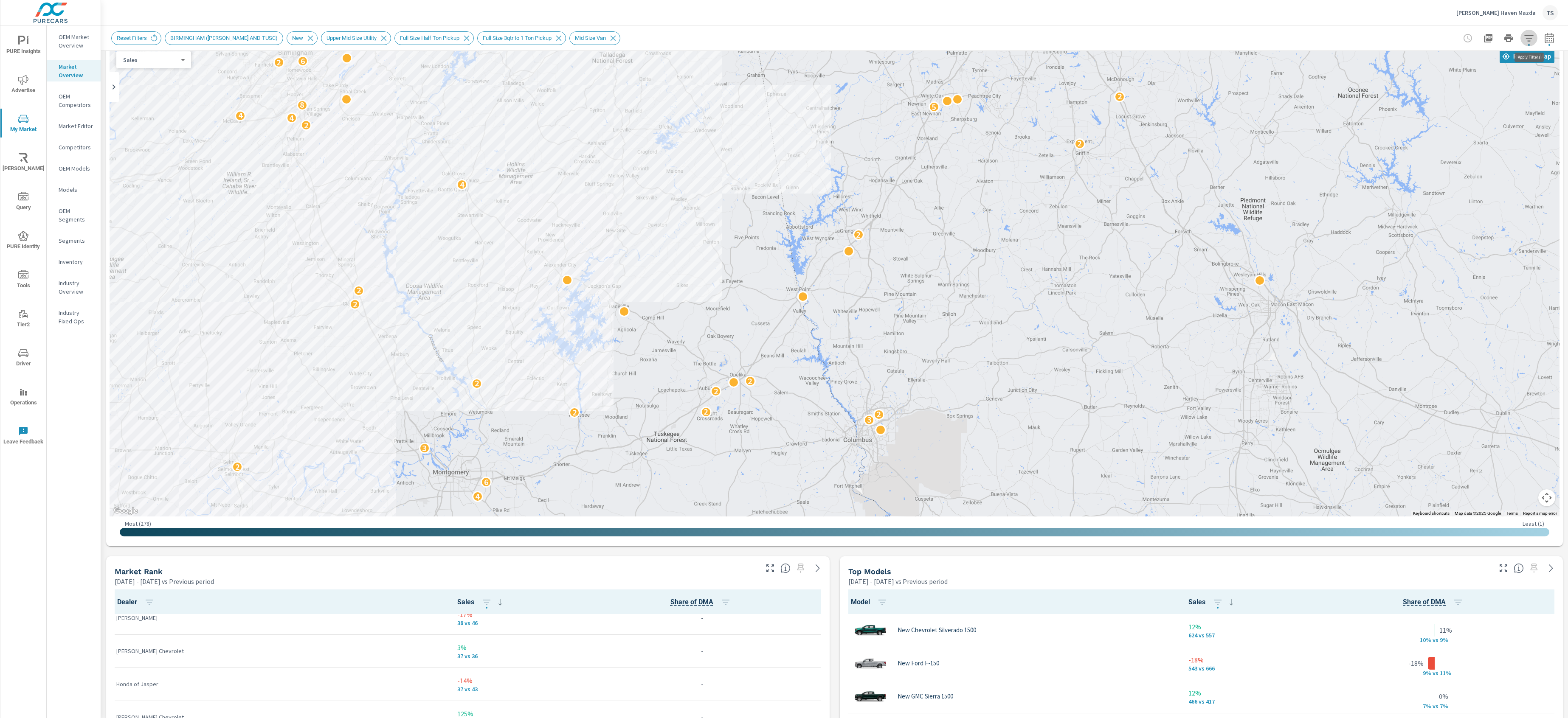
click at [1530, 39] on icon "button" at bounding box center [1528, 38] width 10 height 10
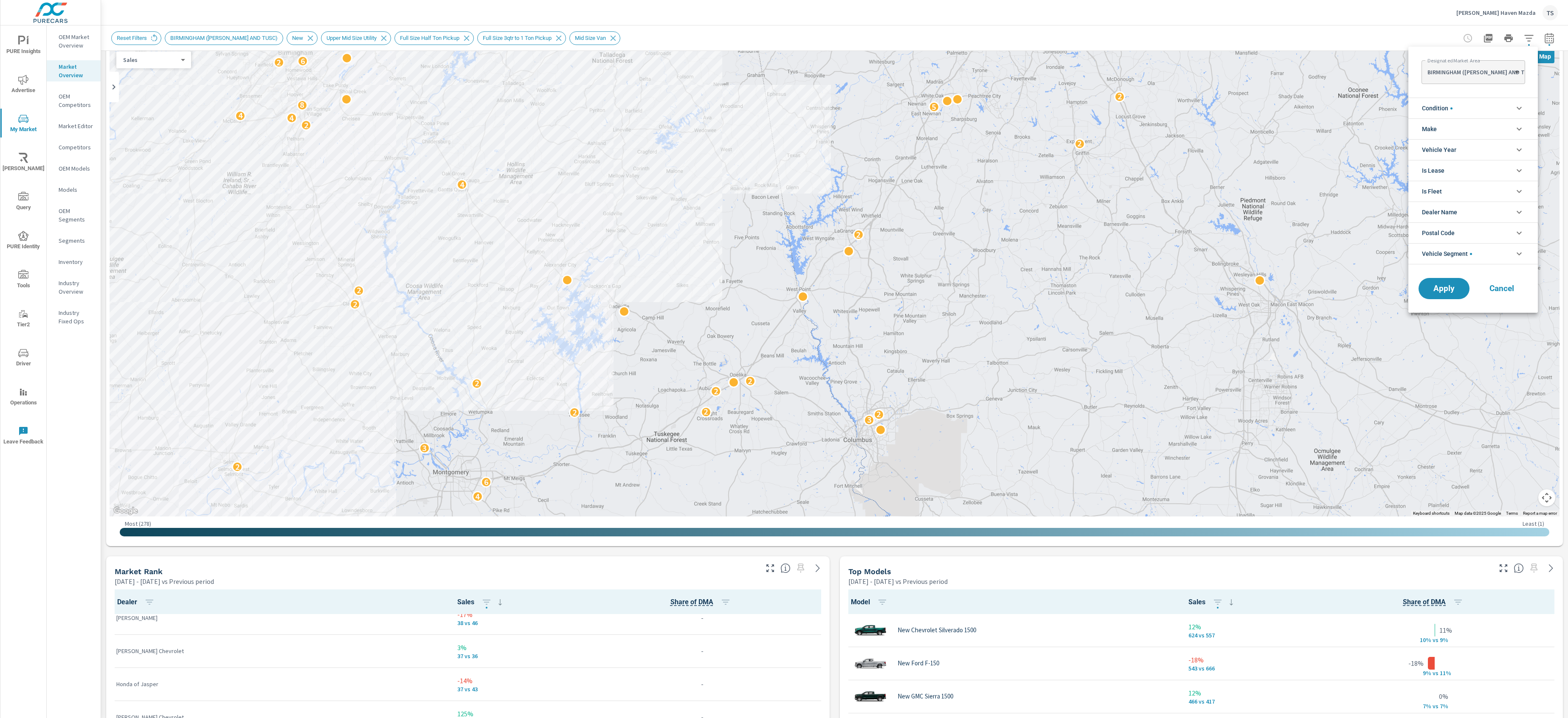
scroll to position [29, 0]
click at [1485, 73] on body "PURE Insights Advertise My Market Riley AI Query PURE Identity Tools Tier2 Driv…" at bounding box center [784, 359] width 1568 height 718
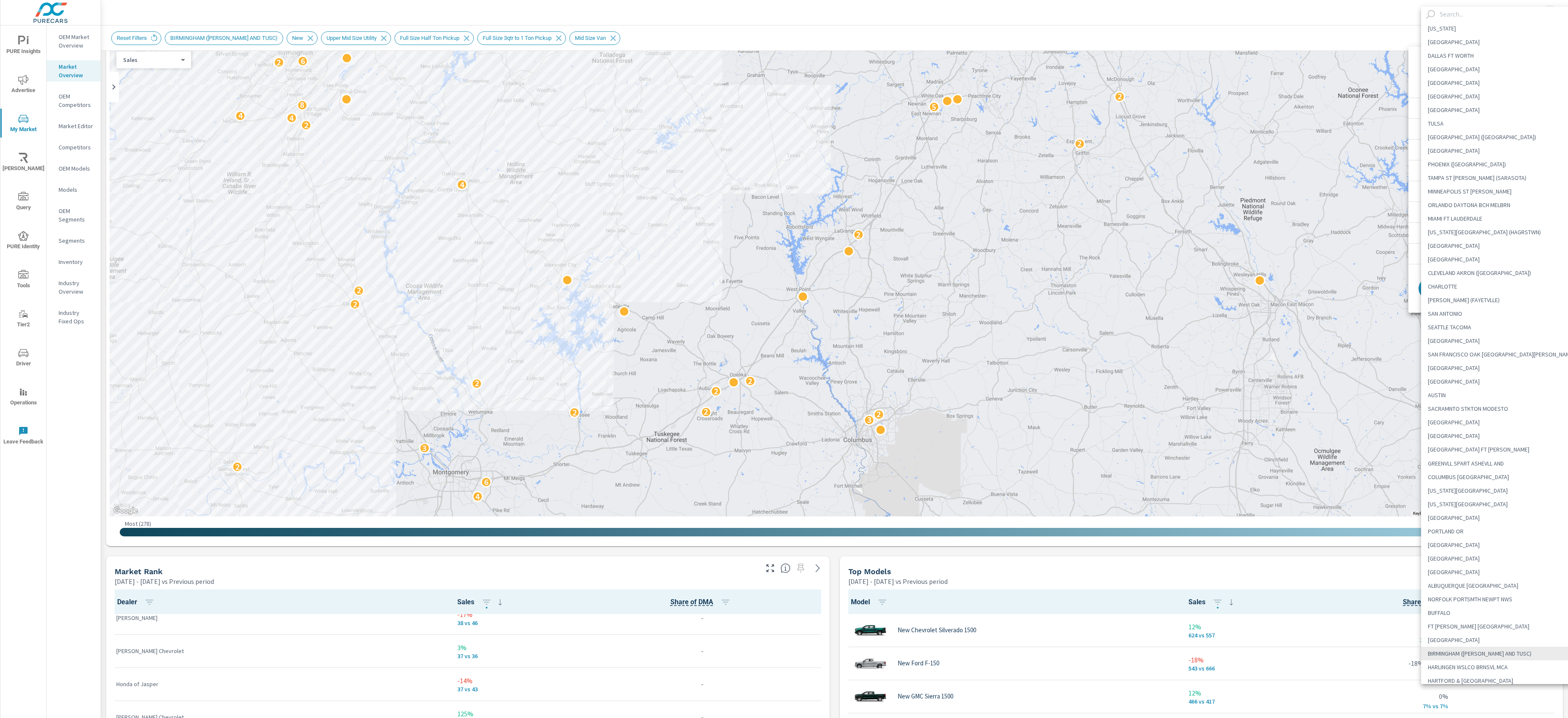
click at [1472, 17] on input "text" at bounding box center [1509, 14] width 145 height 15
paste input "MOBILE PENSACOLA (FT WALT)"
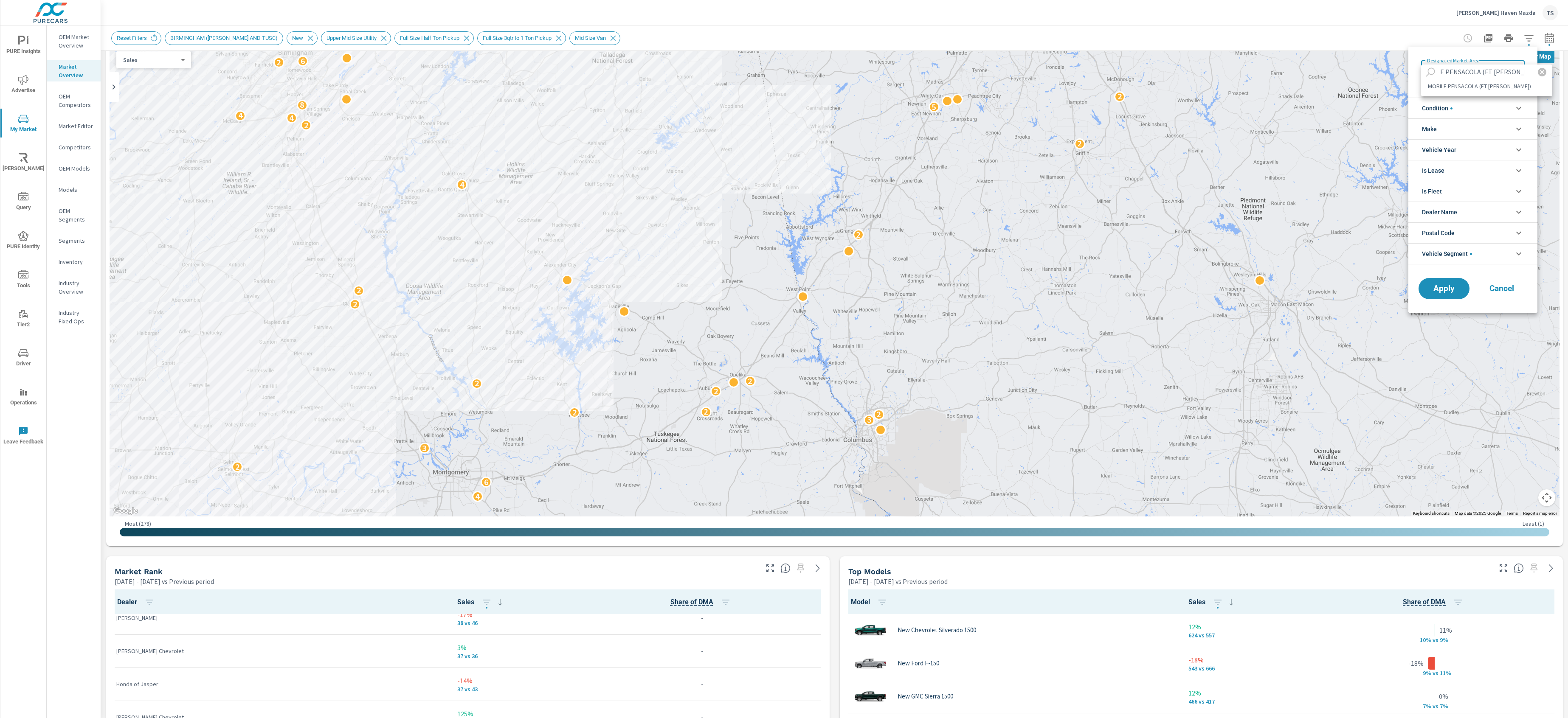
type input "MOBILE PENSACOLA (FT WALT)"
click at [1491, 87] on li "MOBILE PENSACOLA (FT WALT)" at bounding box center [1486, 85] width 131 height 13
type Area "MOBILE PENSACOLA (FT WALT)"
click at [1439, 287] on span "Apply" at bounding box center [1443, 288] width 35 height 8
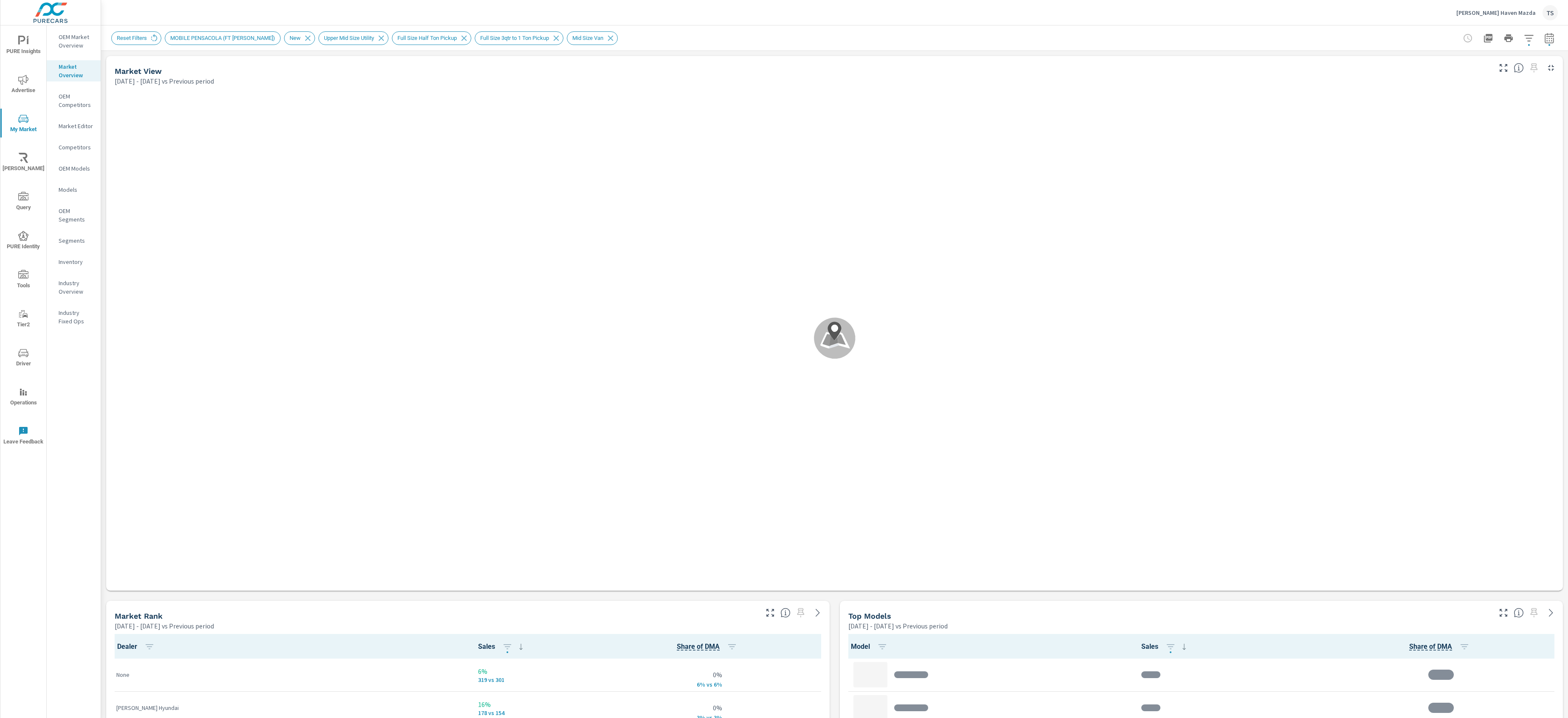
scroll to position [1633, 0]
click at [1282, 609] on div "Top Models Mar 01, 2025 - May 31, 2025 vs Previous period" at bounding box center [1167, 616] width 654 height 31
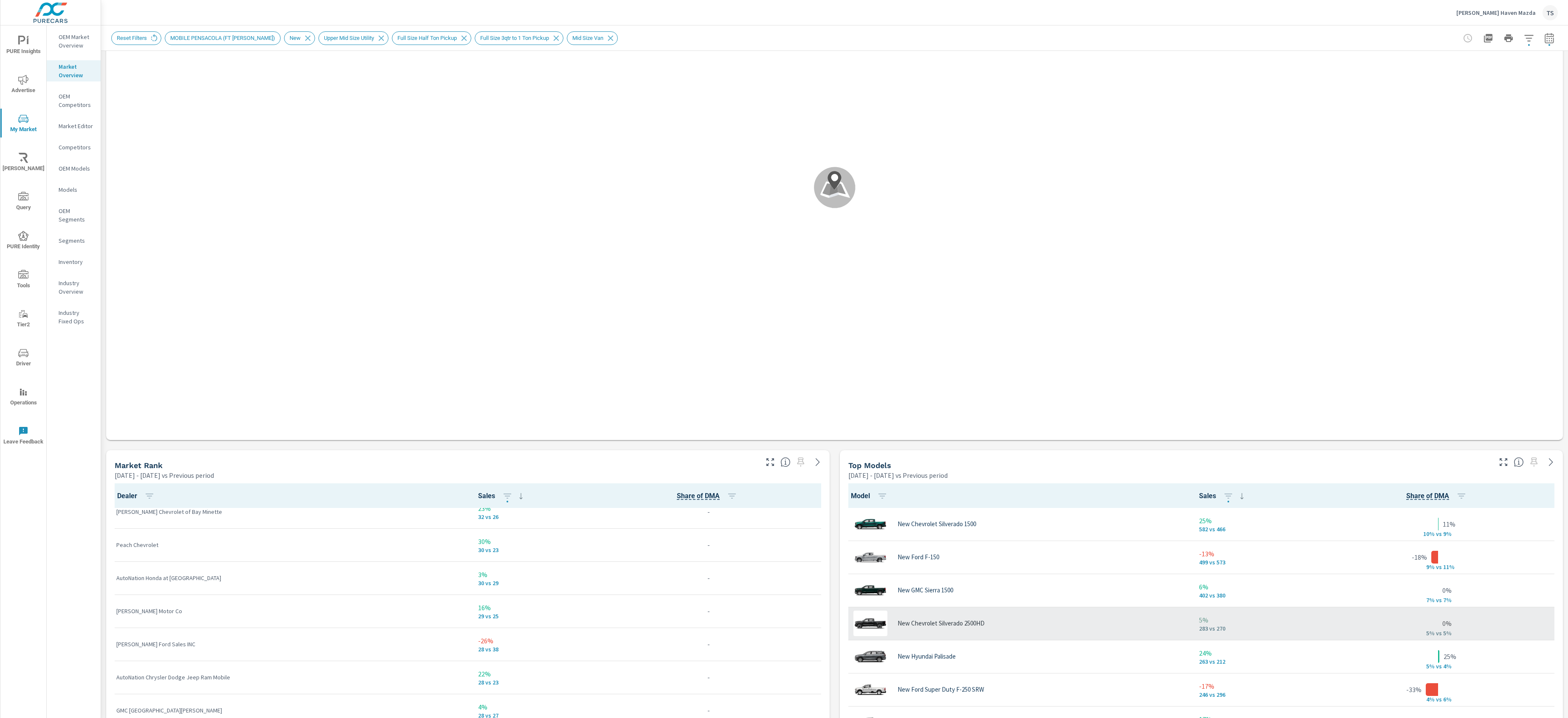
scroll to position [163, 0]
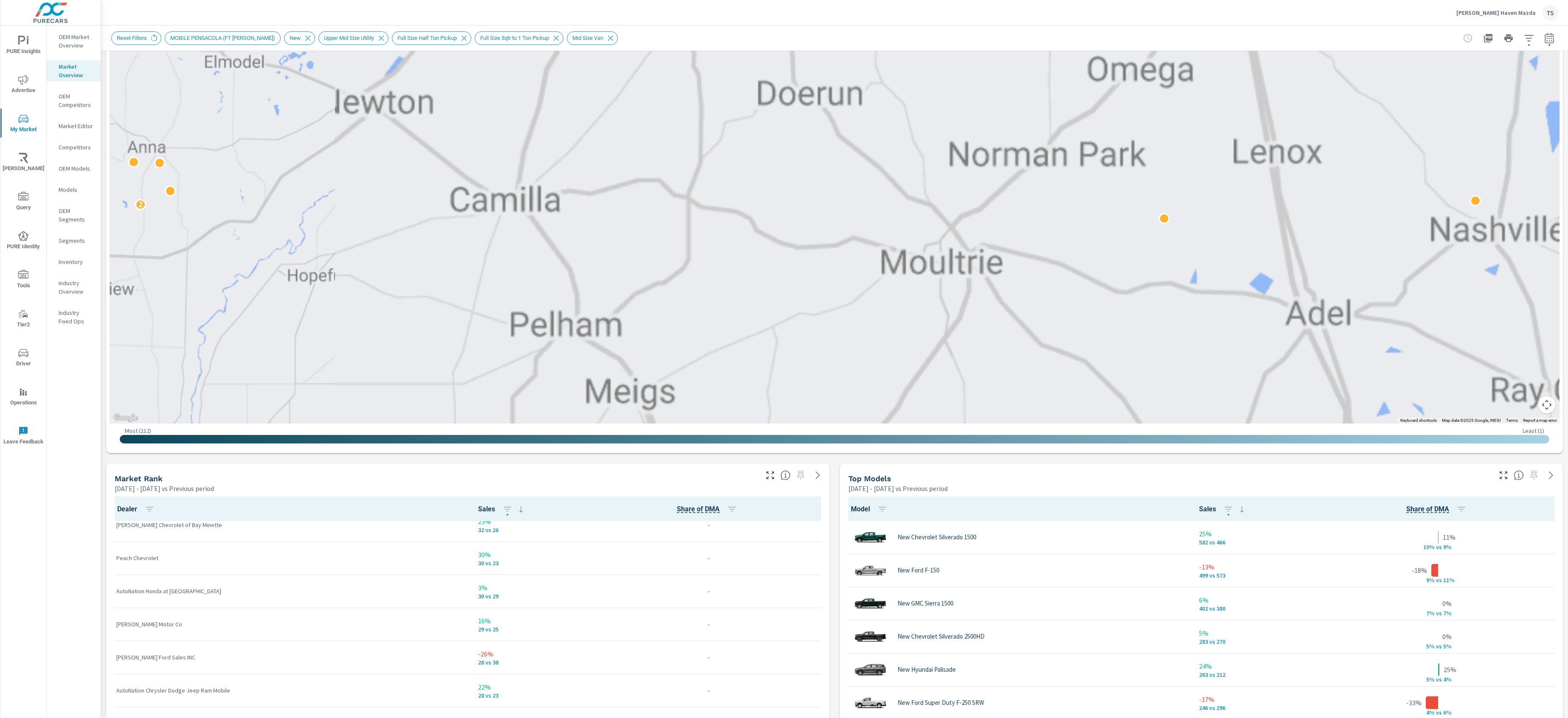
scroll to position [137, 0]
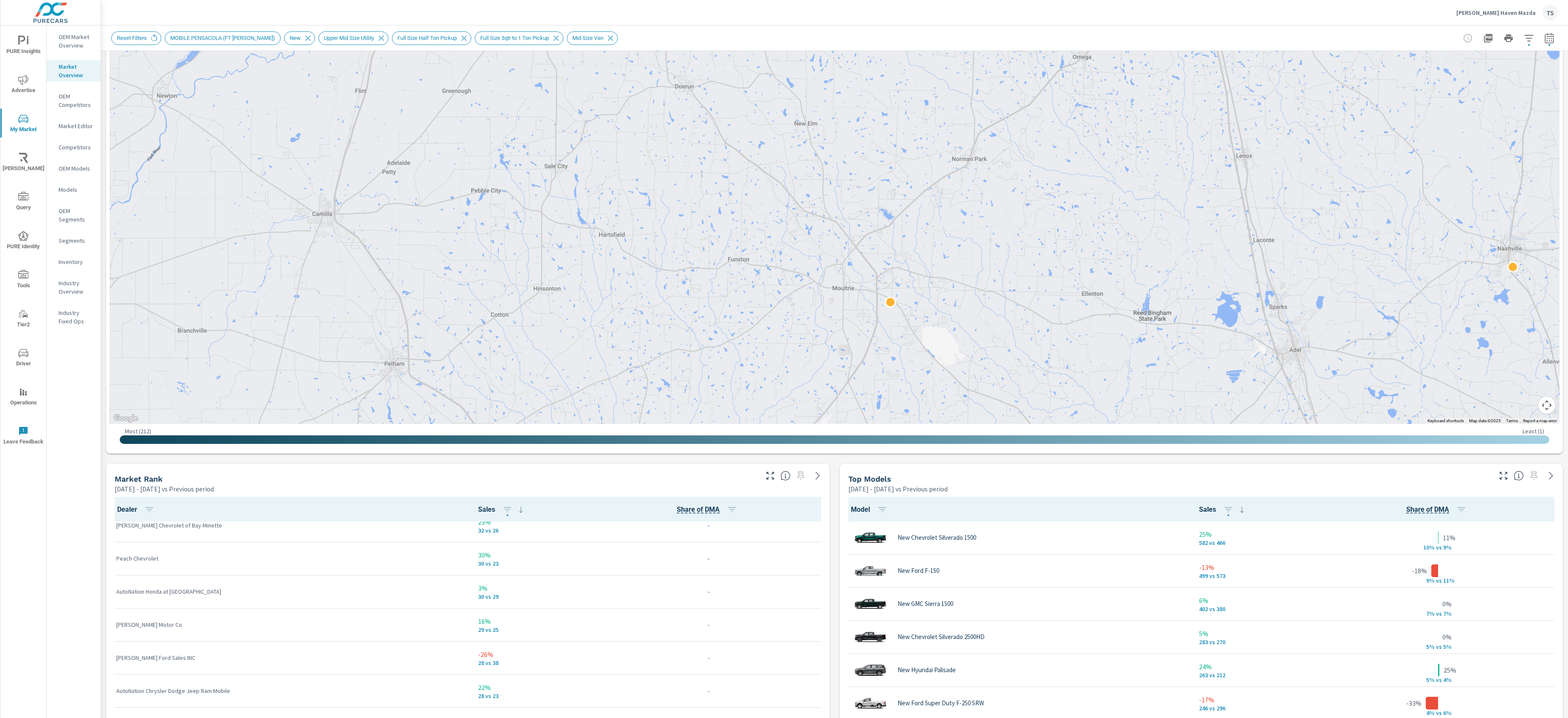
click at [1461, 477] on div "Top Models" at bounding box center [1168, 478] width 642 height 10
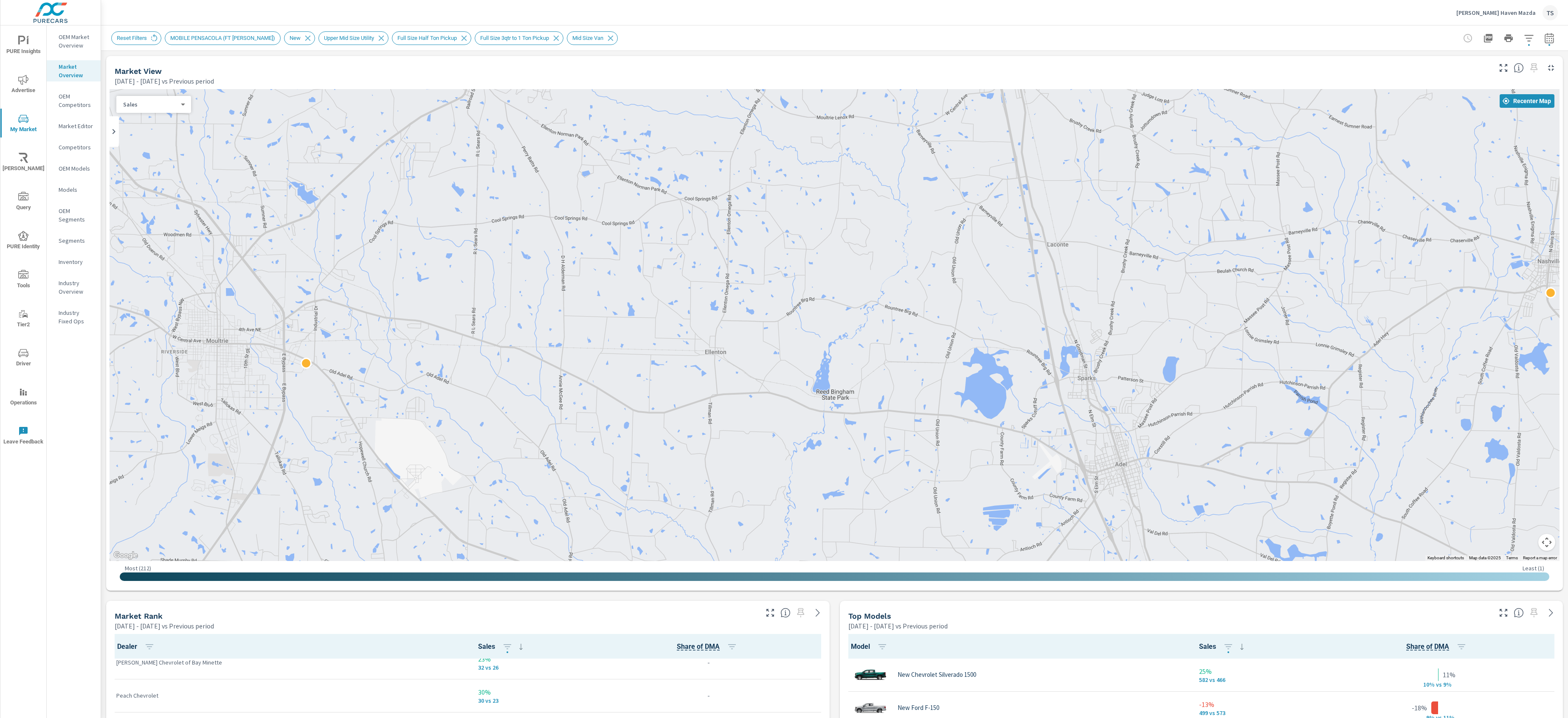
click at [1526, 31] on button "button" at bounding box center [1528, 38] width 17 height 17
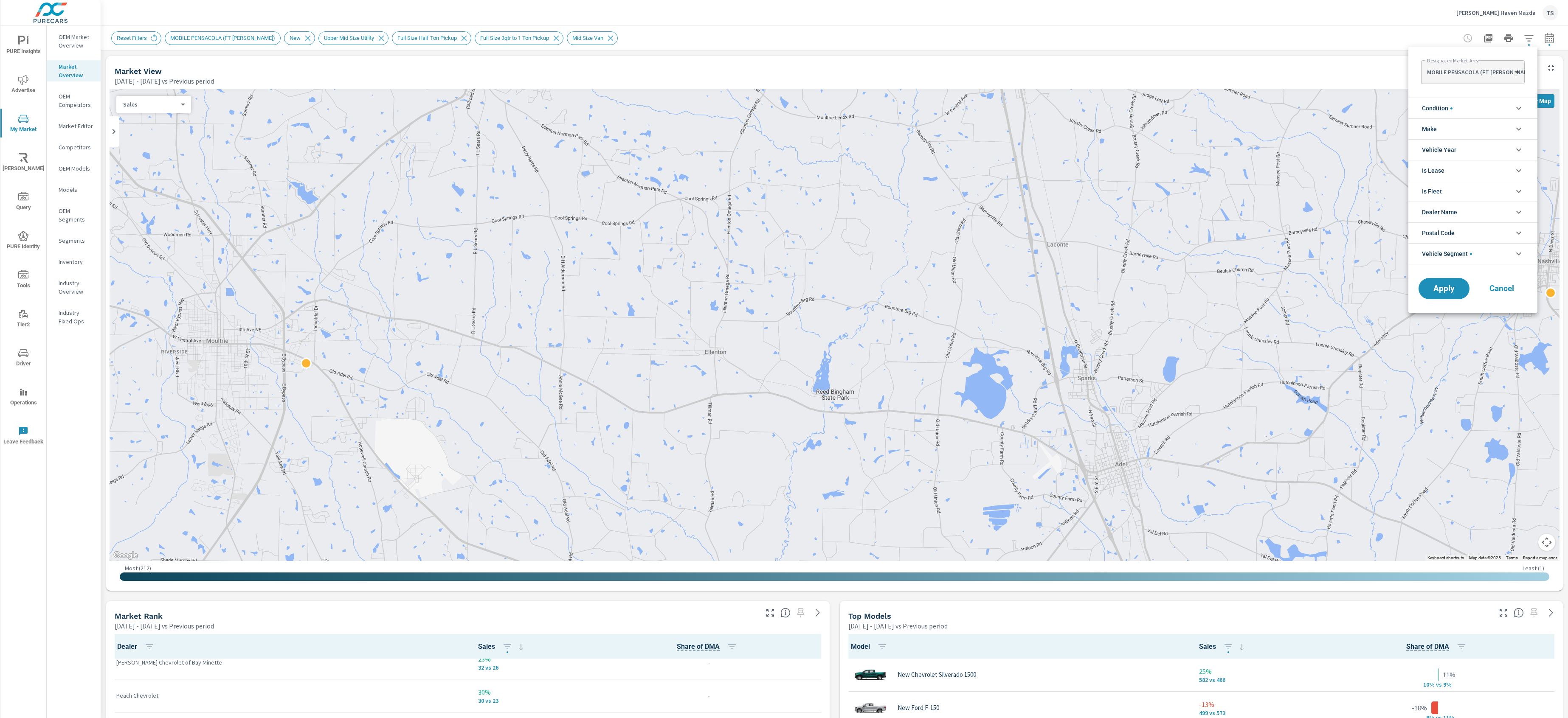
scroll to position [85, 0]
click at [1488, 75] on body "PURE Insights Advertise My Market Riley AI Query PURE Identity Tools Tier2 Driv…" at bounding box center [784, 359] width 1568 height 718
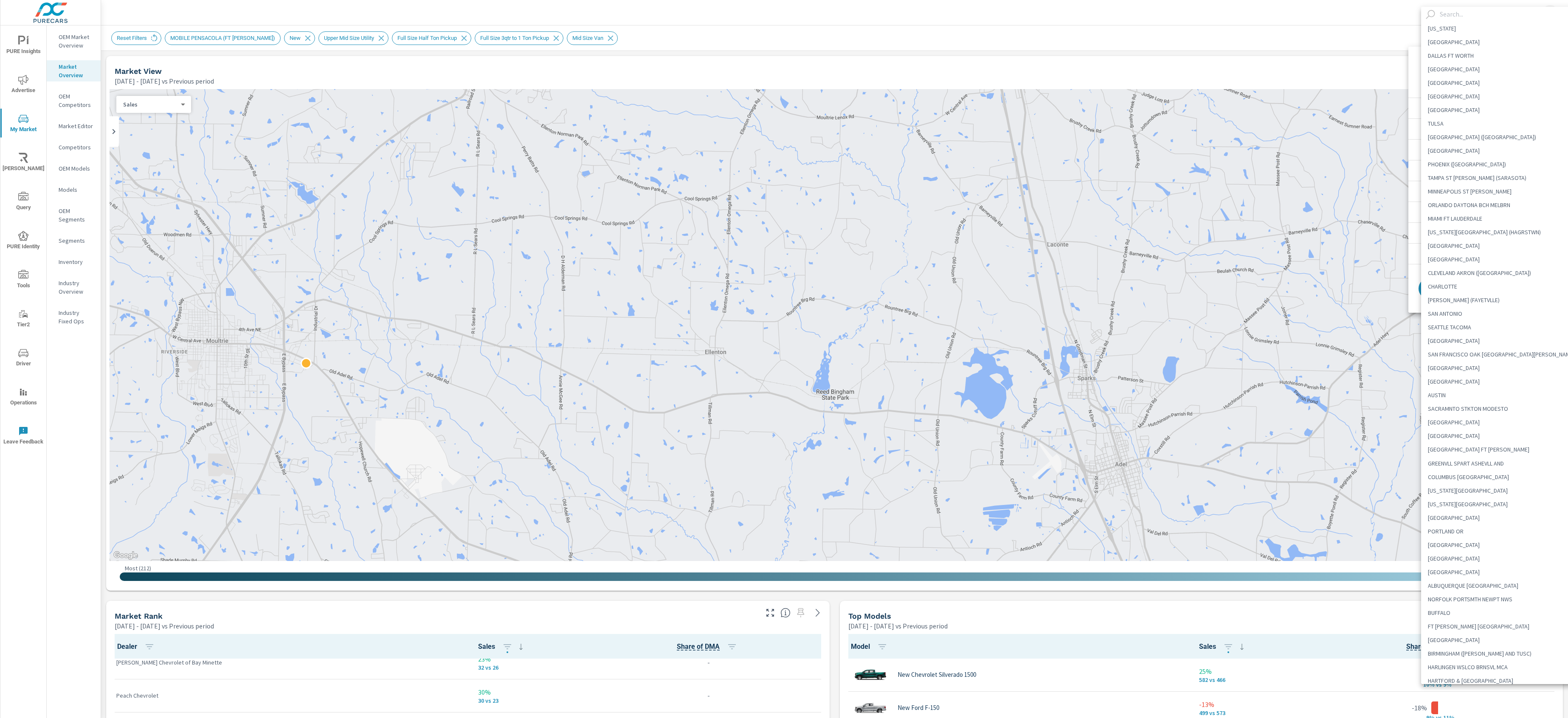
scroll to position [375, 0]
click at [1463, 15] on input "text" at bounding box center [1509, 14] width 145 height 15
paste input "SIOUX FALLS(MITCHELL)"
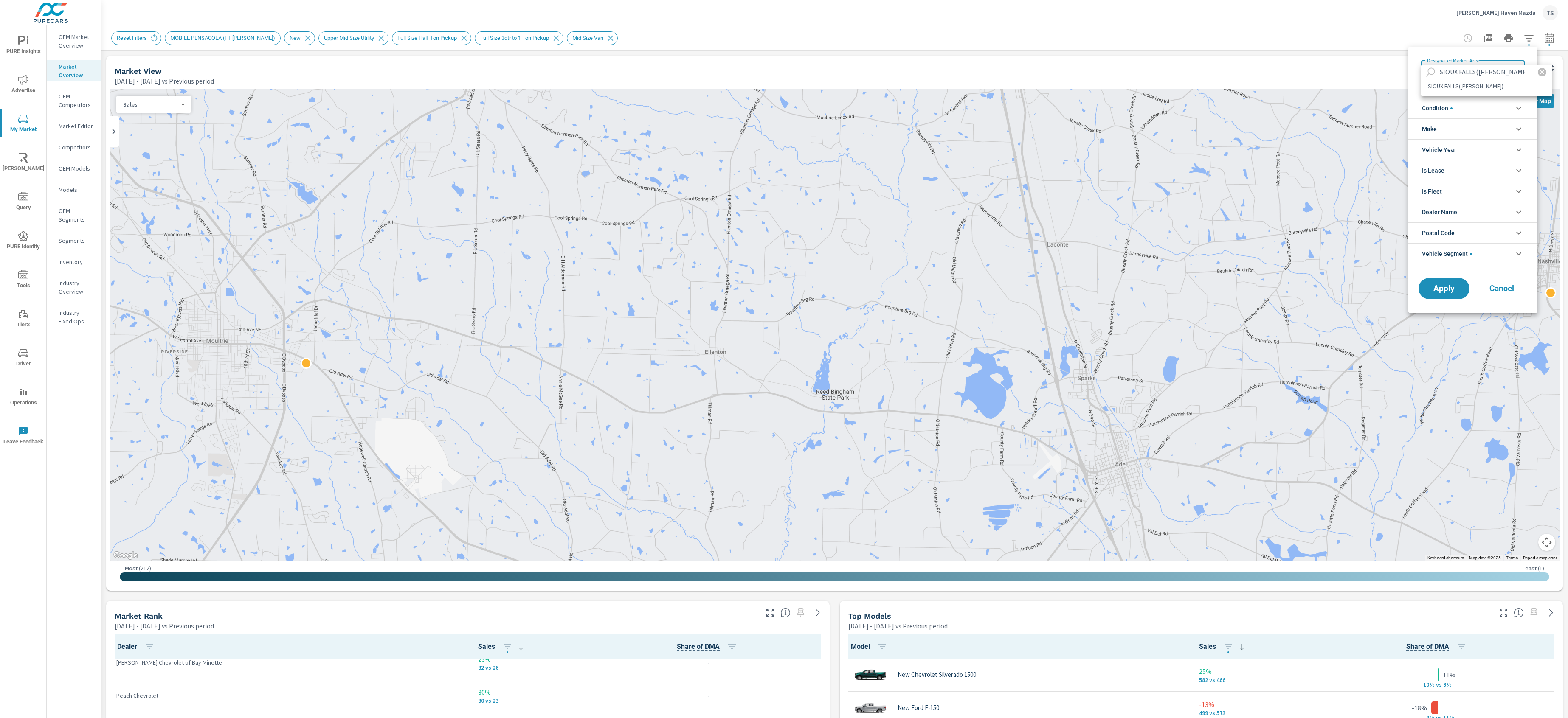
scroll to position [0, 0]
type input "SIOUX FALLS(MITCHELL)"
click at [1476, 81] on li "SIOUX FALLS(MITCHELL)" at bounding box center [1486, 85] width 131 height 13
type Area "SIOUX FALLS(MITCHELL)"
click at [1436, 285] on span "Apply" at bounding box center [1443, 288] width 35 height 8
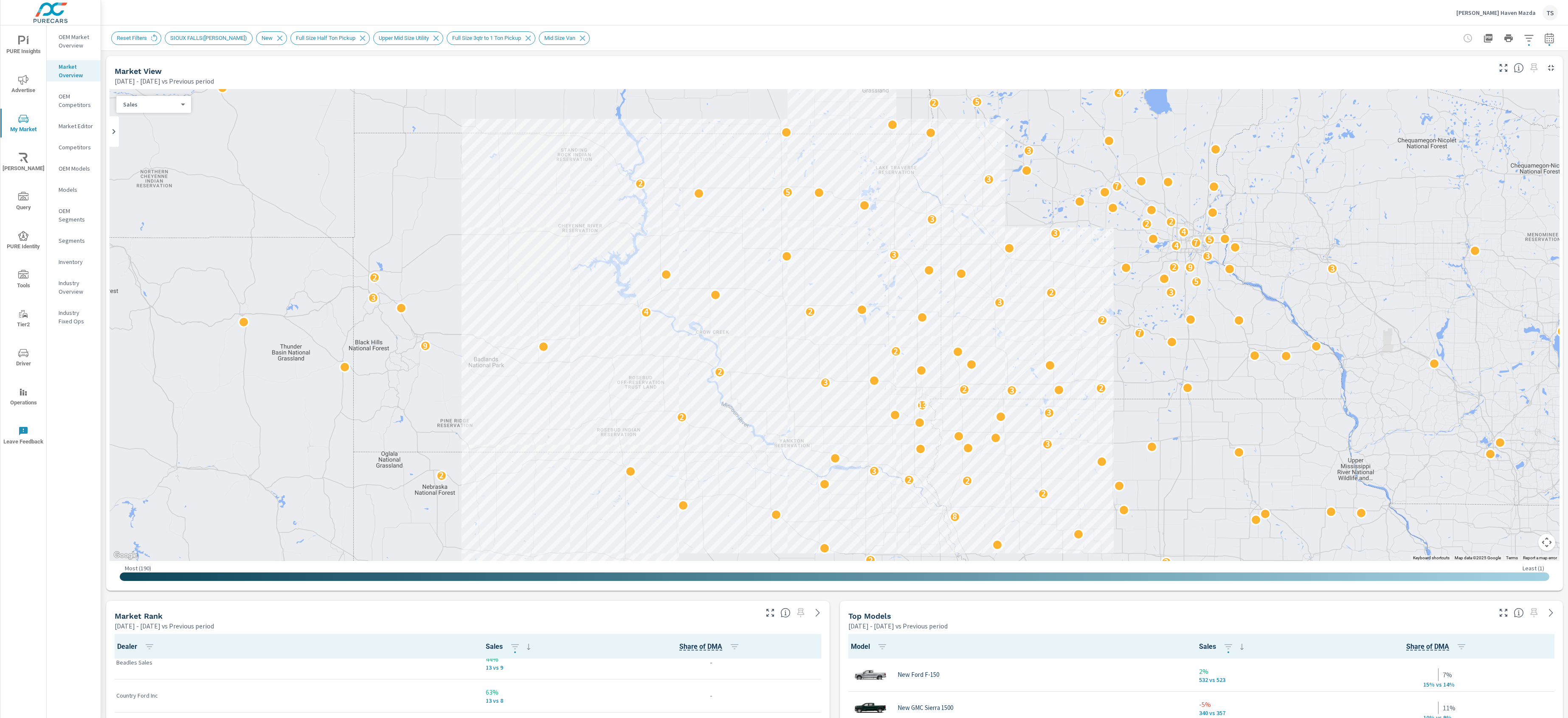
click at [1017, 591] on div "Market View Mar 01, 2025 - May 31, 2025 vs Previous period ← Move left → Move r…" at bounding box center [833, 731] width 1467 height 1362
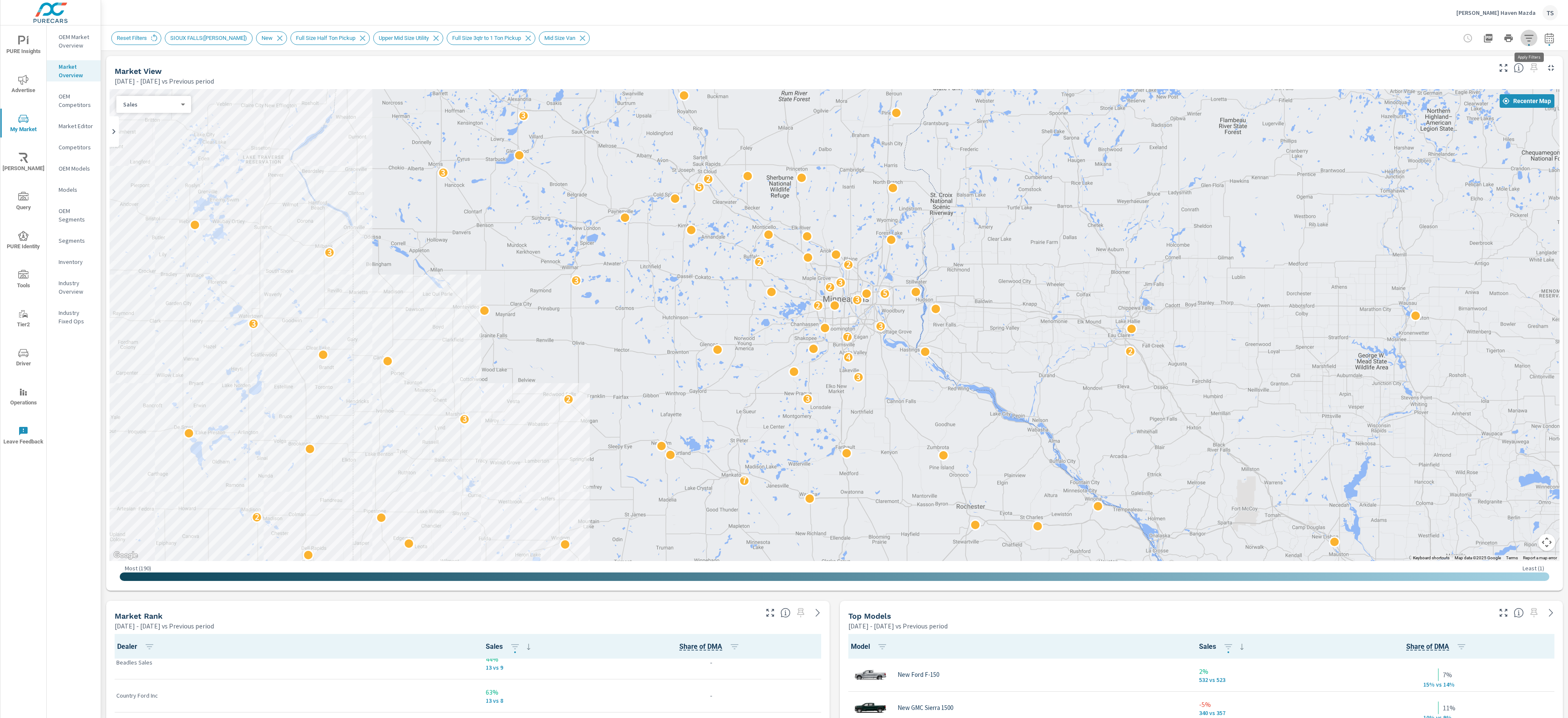
click at [1530, 42] on icon "button" at bounding box center [1528, 38] width 10 height 10
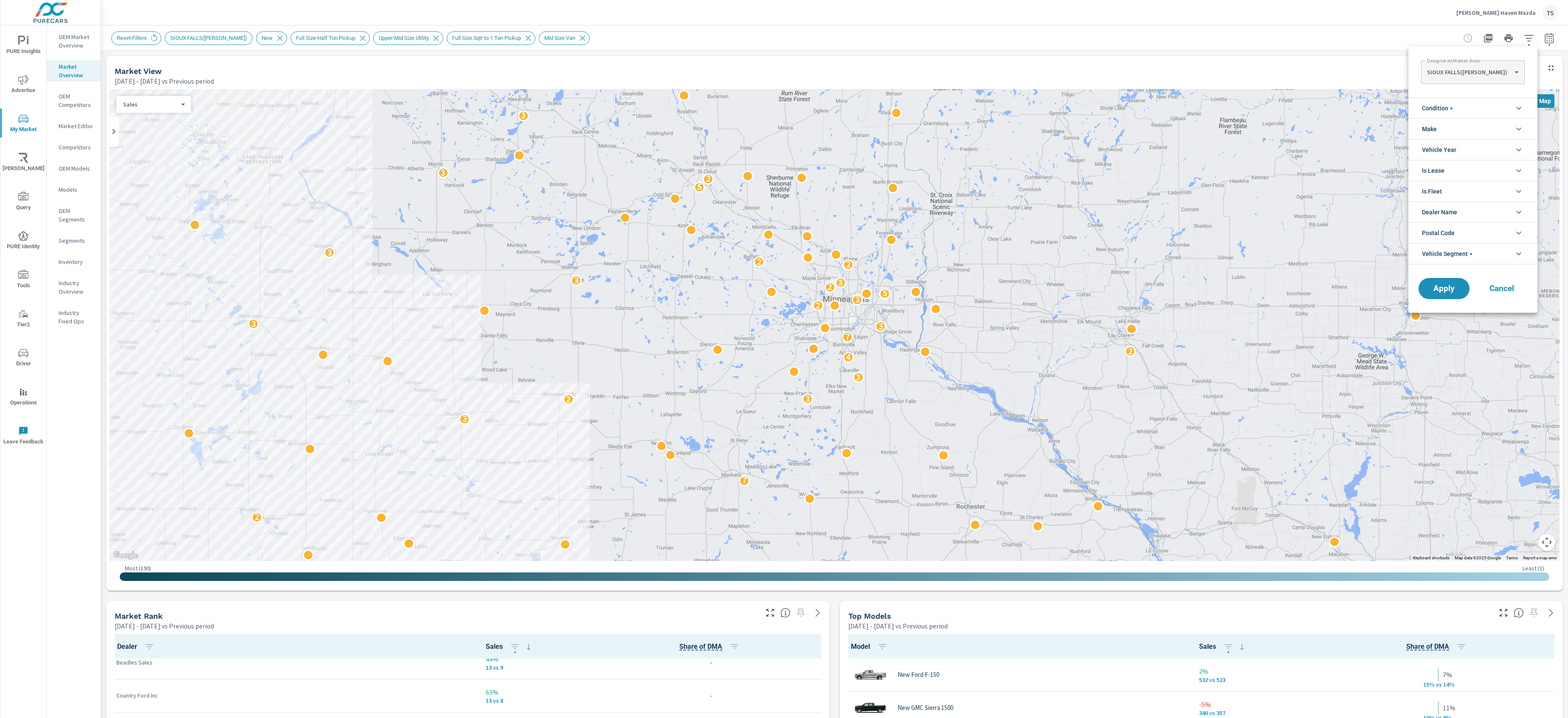
scroll to position [76, 0]
click at [1493, 70] on body "PURE Insights Advertise My Market Riley AI Query PURE Identity Tools Tier2 Driv…" at bounding box center [784, 359] width 1568 height 718
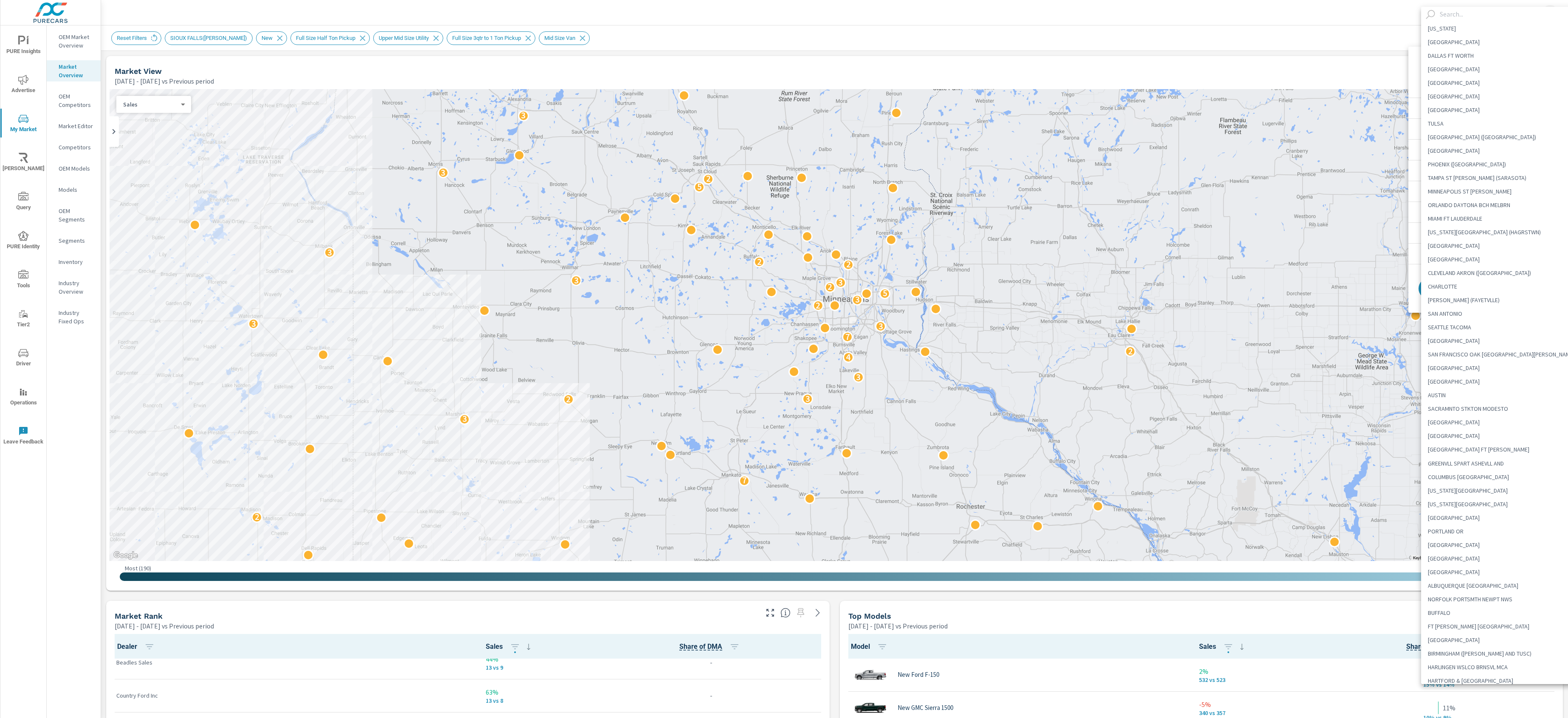
scroll to position [824, 0]
click at [1478, 17] on input "text" at bounding box center [1509, 14] width 145 height 15
paste input "HARRISONBURG"
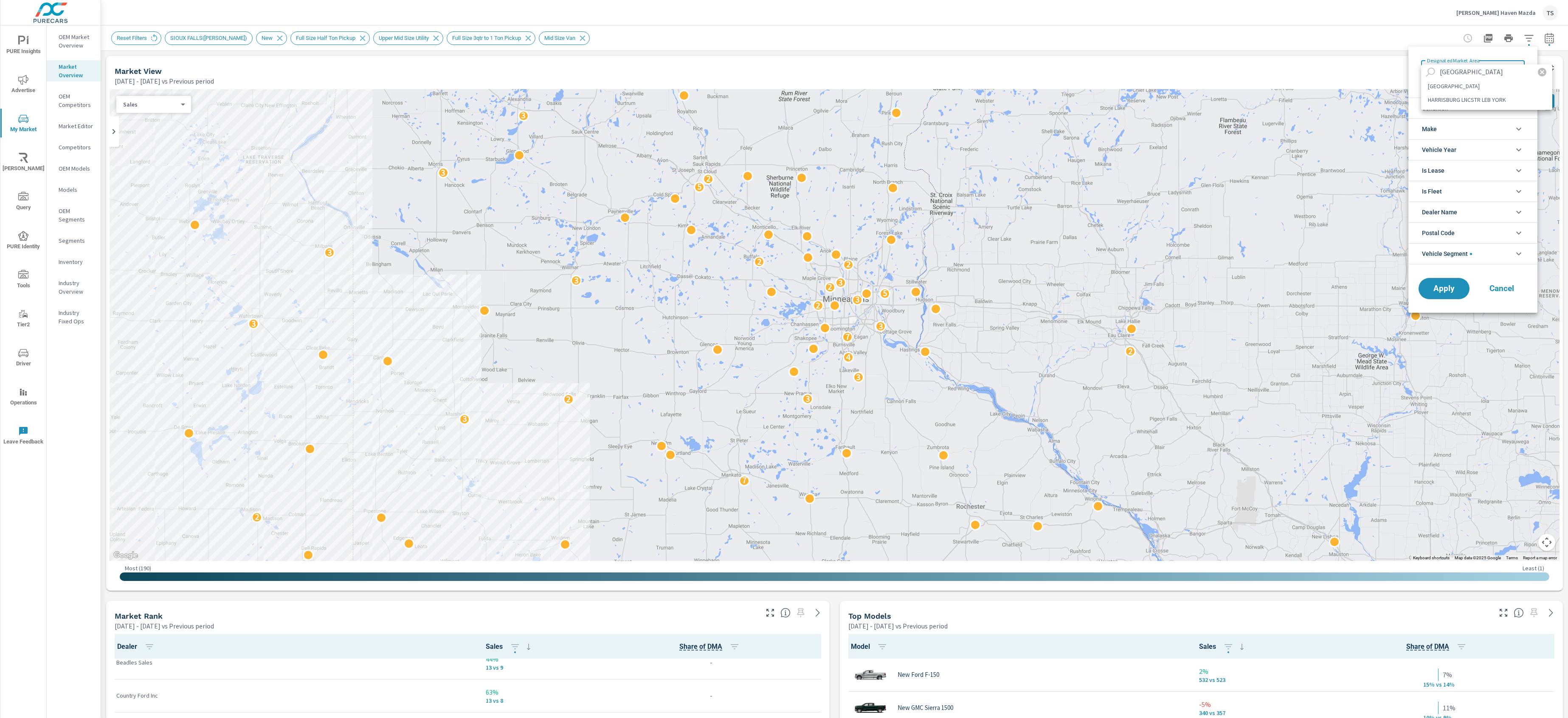
type input "HARRISONBURG"
click at [1485, 86] on li "HARRISONBURG" at bounding box center [1486, 85] width 131 height 13
type Area "HARRISONBURG"
click at [1446, 287] on span "Apply" at bounding box center [1443, 288] width 35 height 8
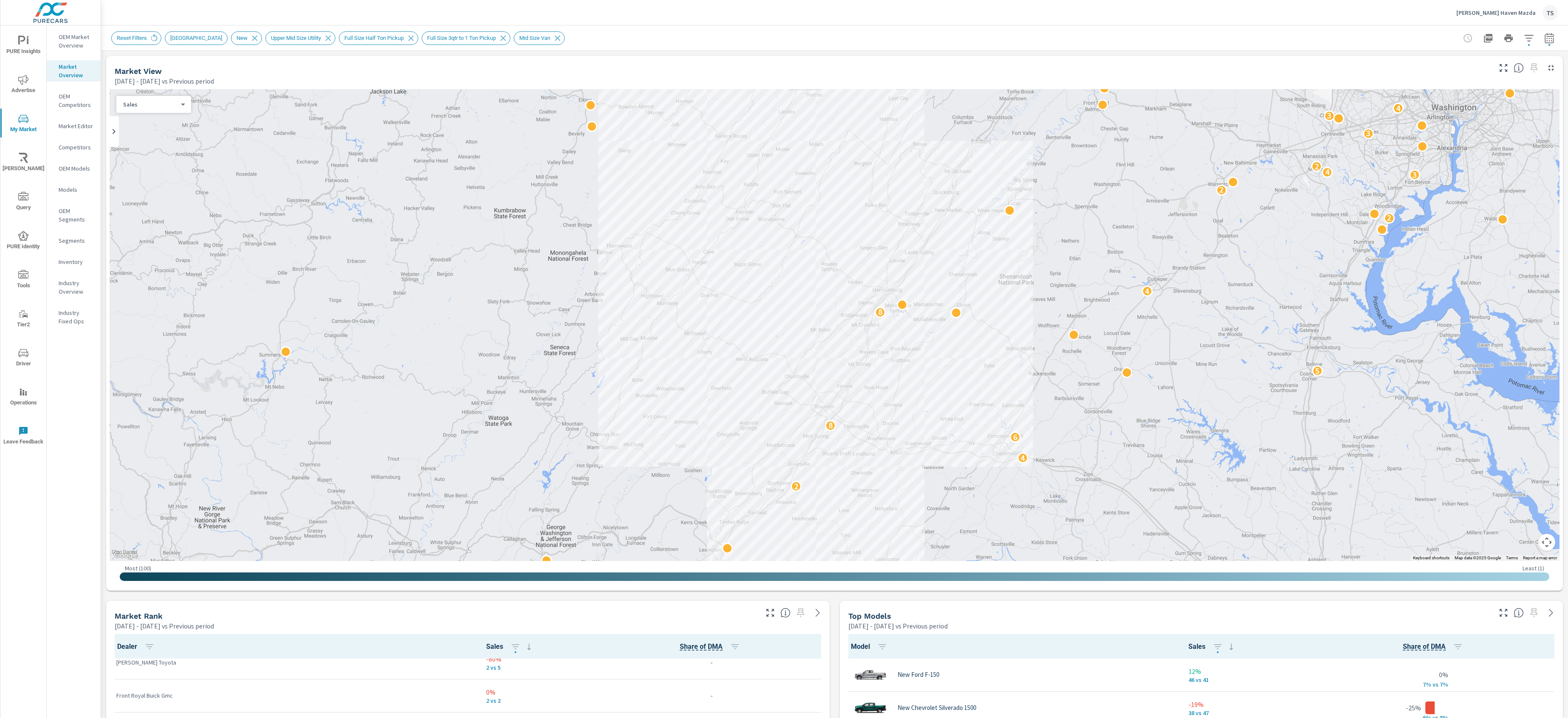
click at [1532, 39] on icon "button" at bounding box center [1528, 38] width 10 height 10
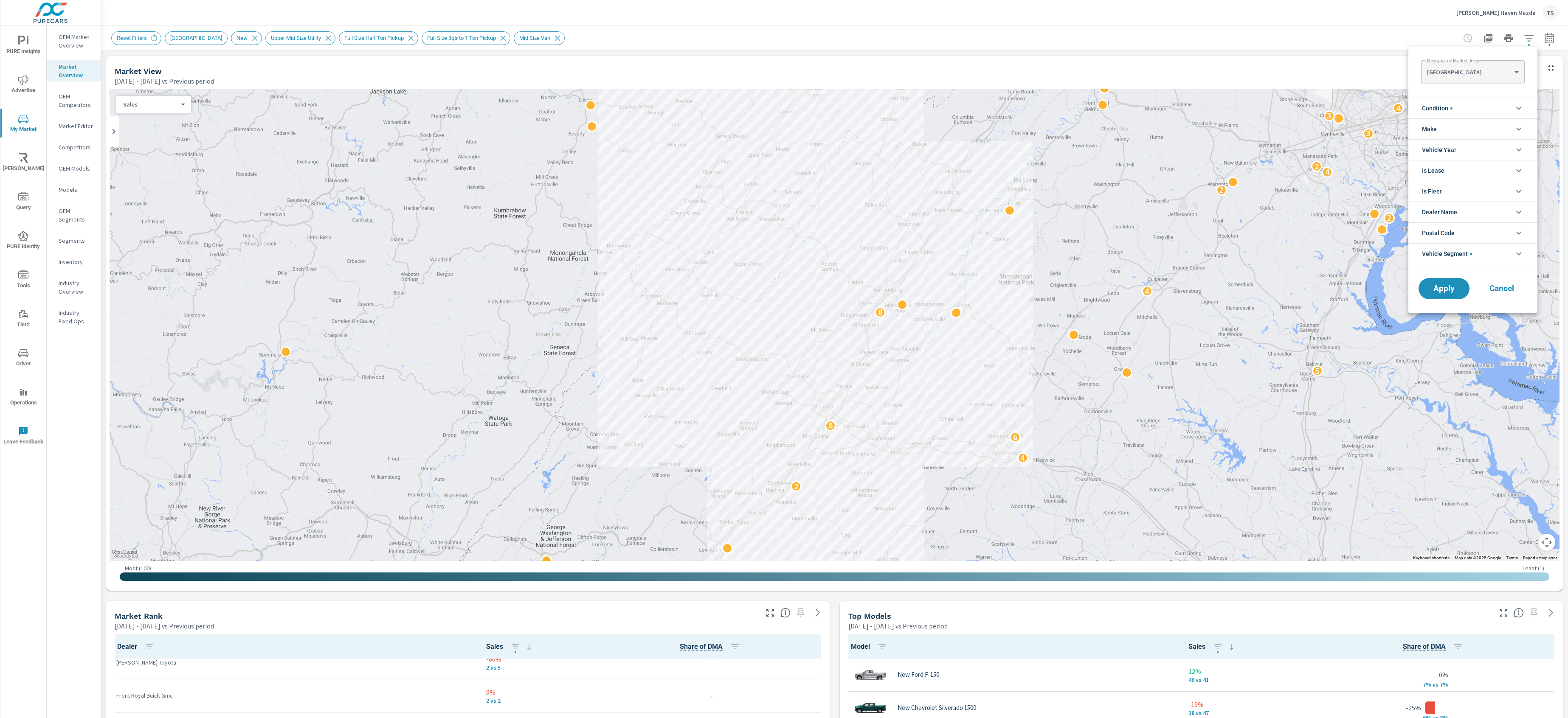
scroll to position [85, 0]
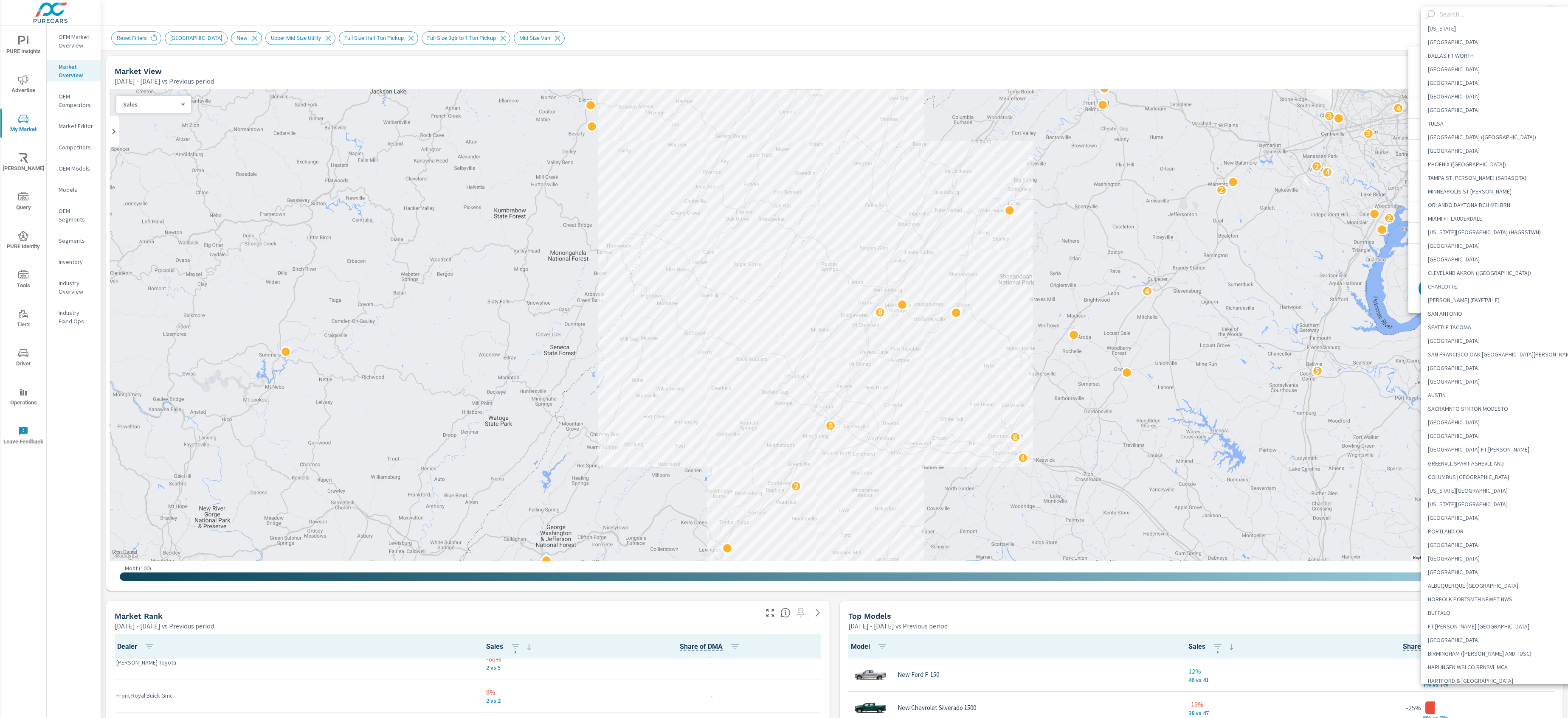
click at [1495, 63] on body "PURE Insights Advertise My Market Riley AI Query PURE Identity Tools Tier2 Driv…" at bounding box center [784, 359] width 1568 height 718
click at [1476, 15] on input "text" at bounding box center [1509, 14] width 145 height 15
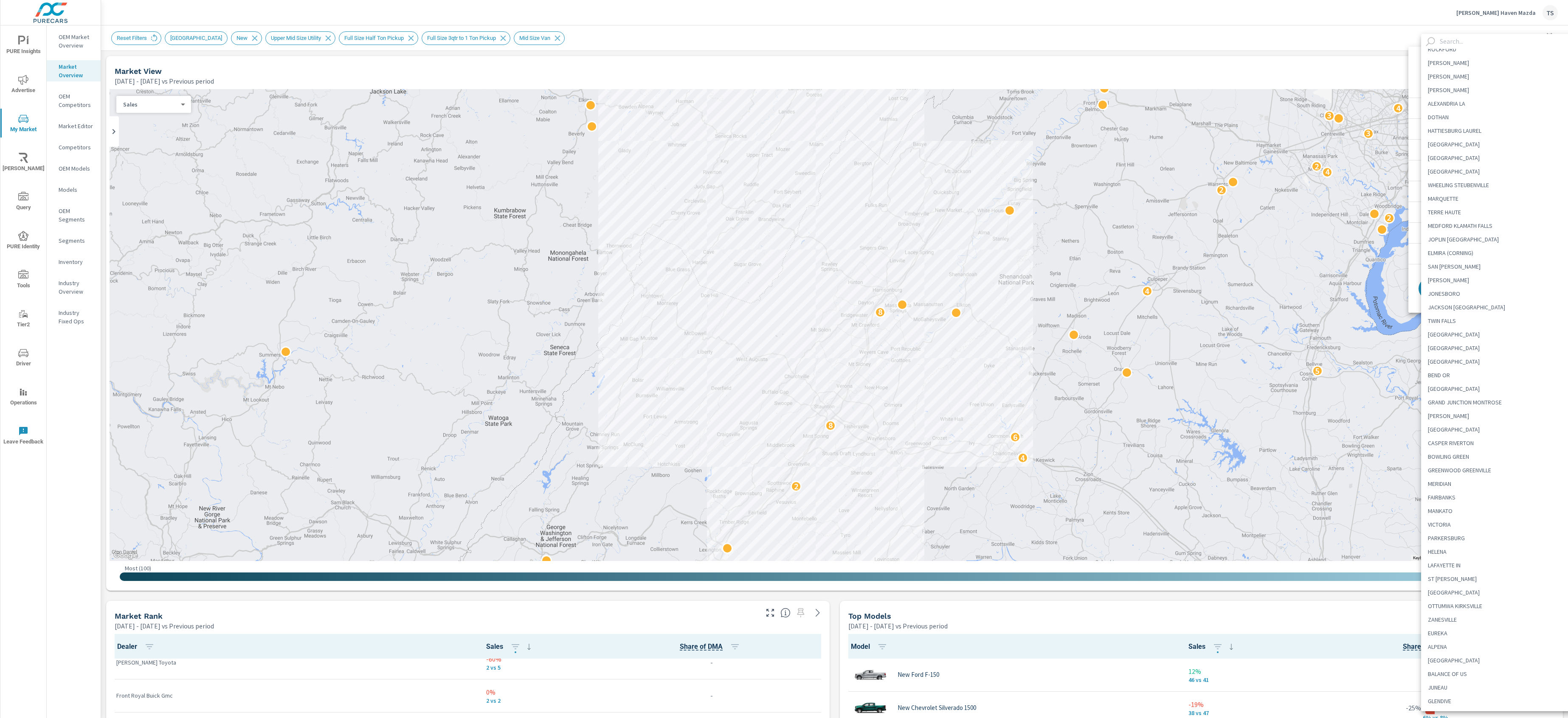
paste input "PHOENIX (PRESCOTT)"
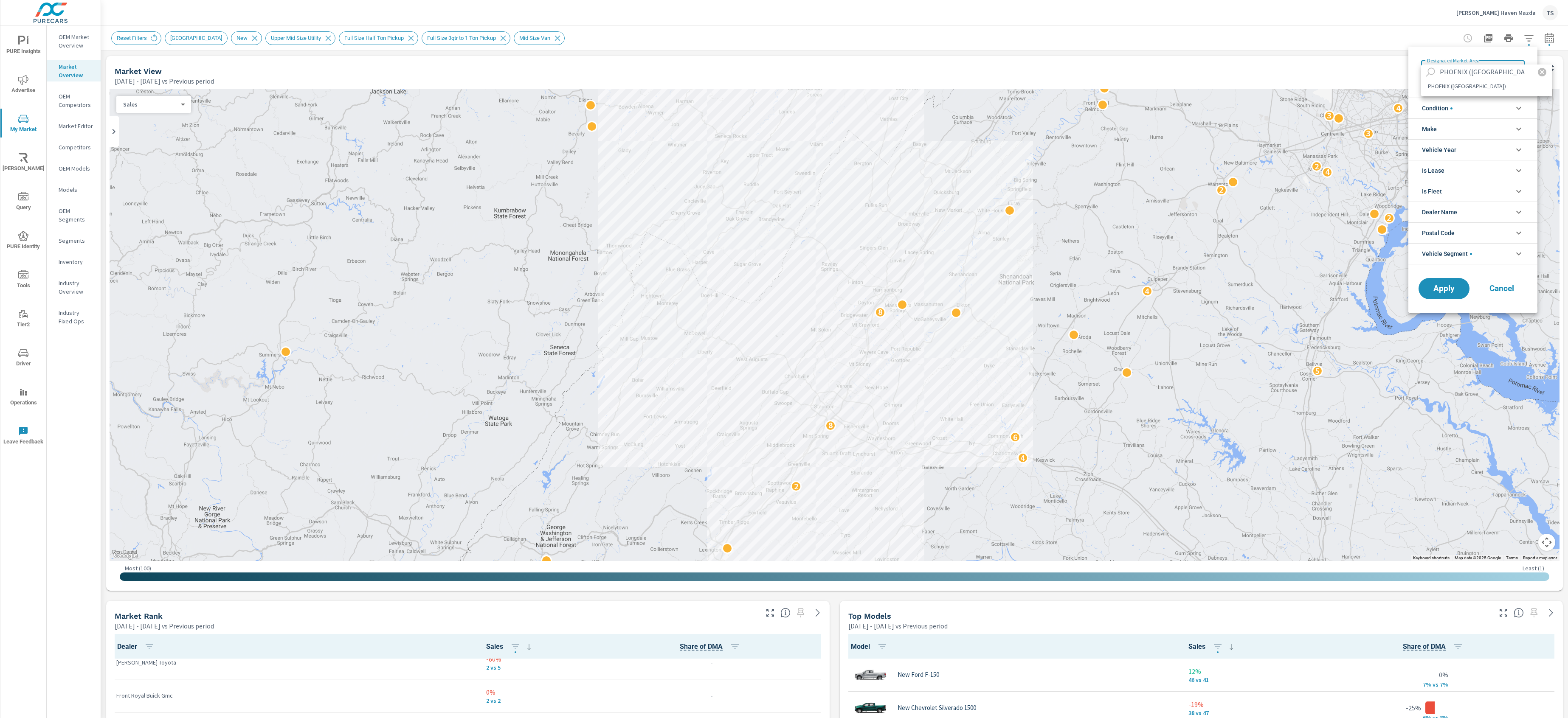
type input "PHOENIX (PRESCOTT)"
click at [1521, 89] on li "PHOENIX (PRESCOTT)" at bounding box center [1486, 85] width 131 height 13
type Area "PHOENIX (PRESCOTT)"
click at [1429, 291] on span "Apply" at bounding box center [1443, 288] width 35 height 8
